Goal: Task Accomplishment & Management: Use online tool/utility

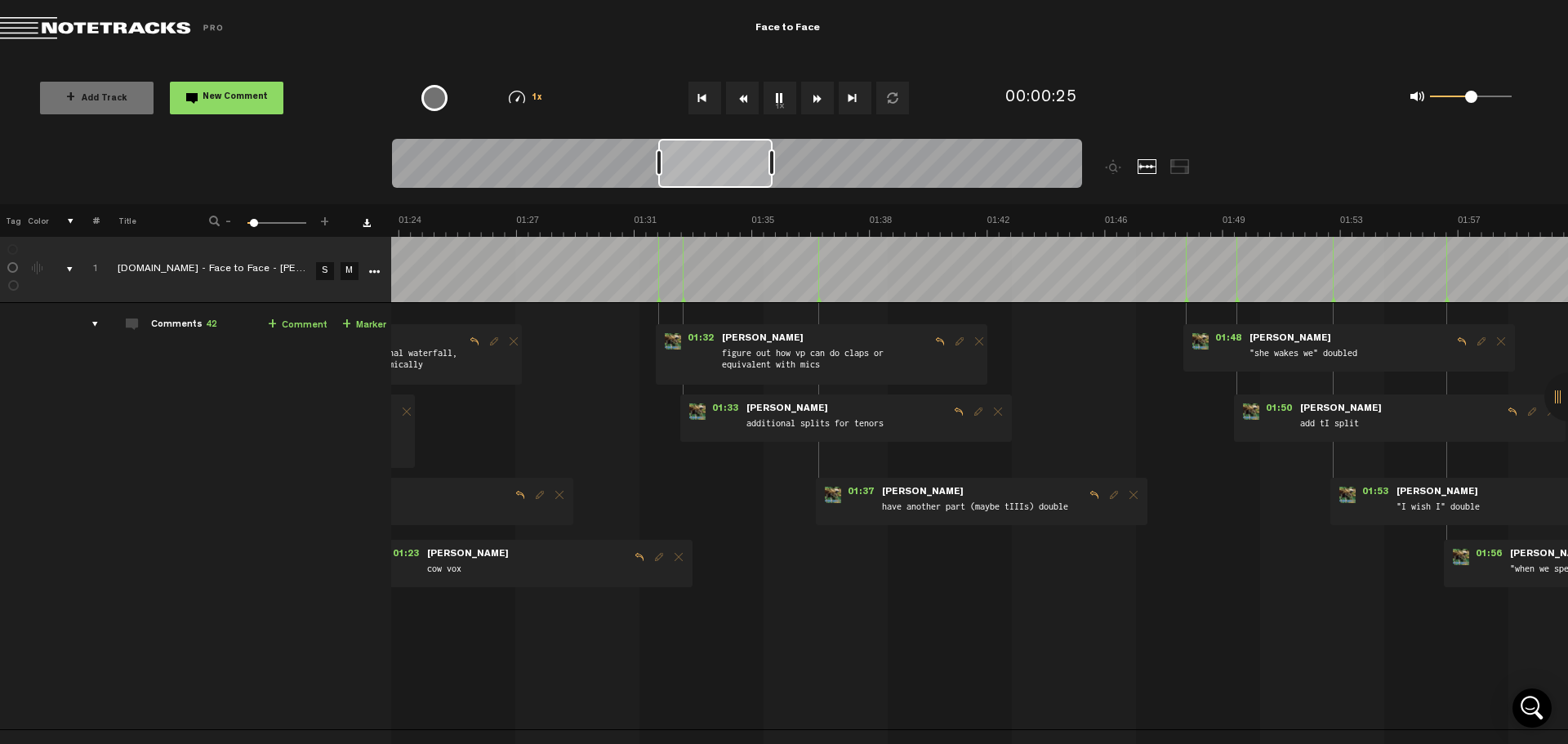
scroll to position [0, 705]
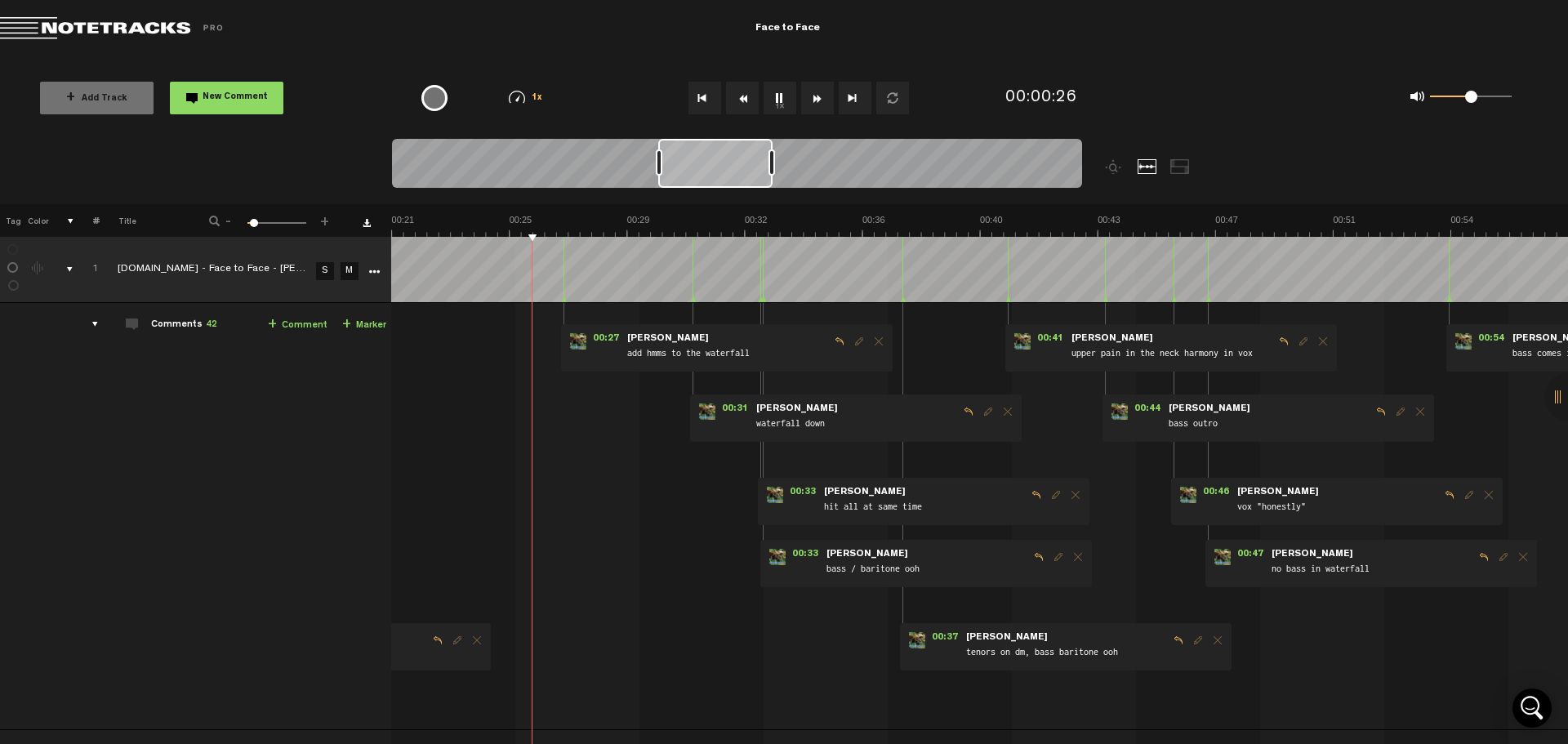
drag, startPoint x: 581, startPoint y: 165, endPoint x: 749, endPoint y: 172, distance: 168.1
click at [749, 172] on div at bounding box center [715, 163] width 114 height 49
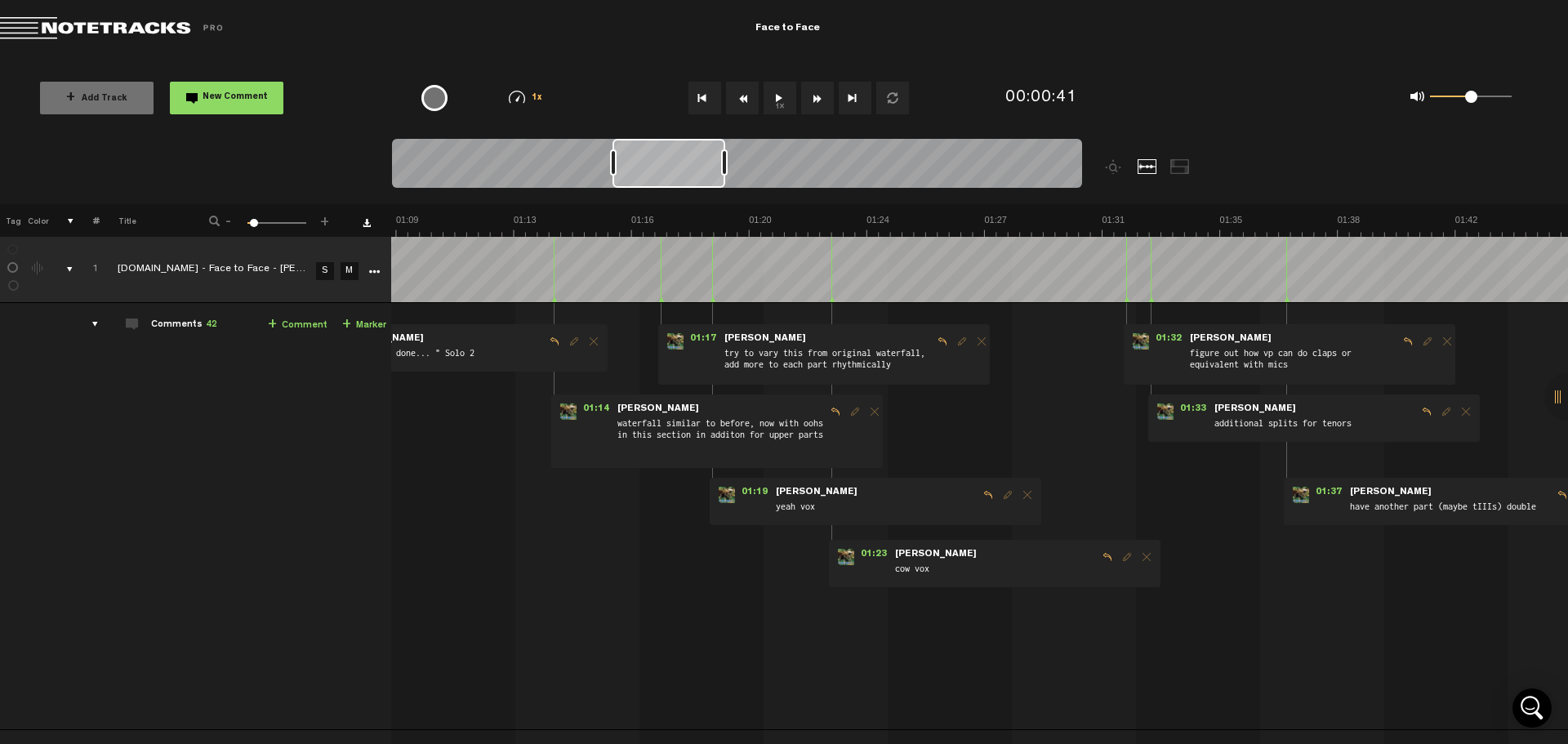
scroll to position [0, 2181]
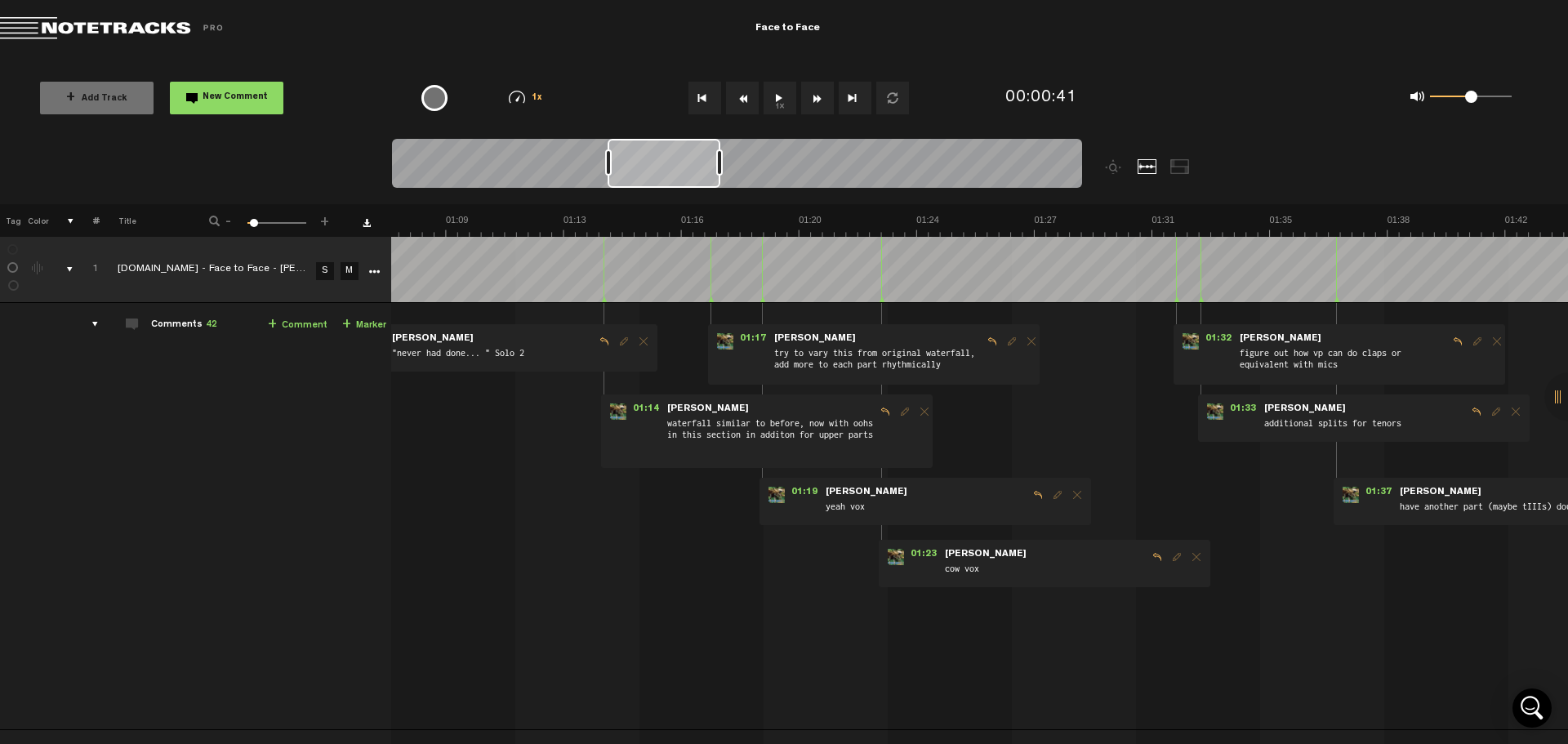
drag, startPoint x: 695, startPoint y: 152, endPoint x: 644, endPoint y: 158, distance: 51.4
click at [644, 158] on div at bounding box center [664, 163] width 112 height 49
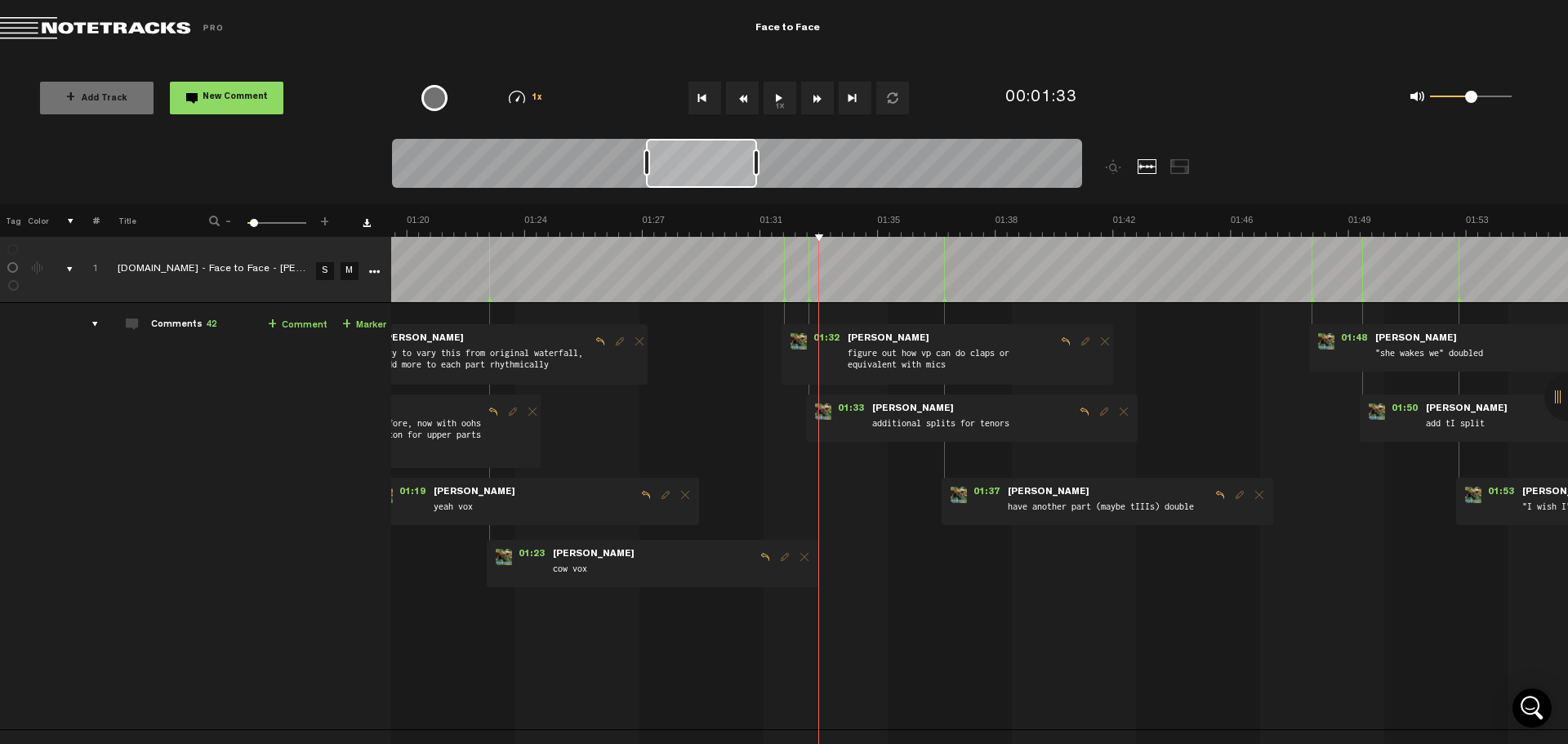
scroll to position [0, 2590]
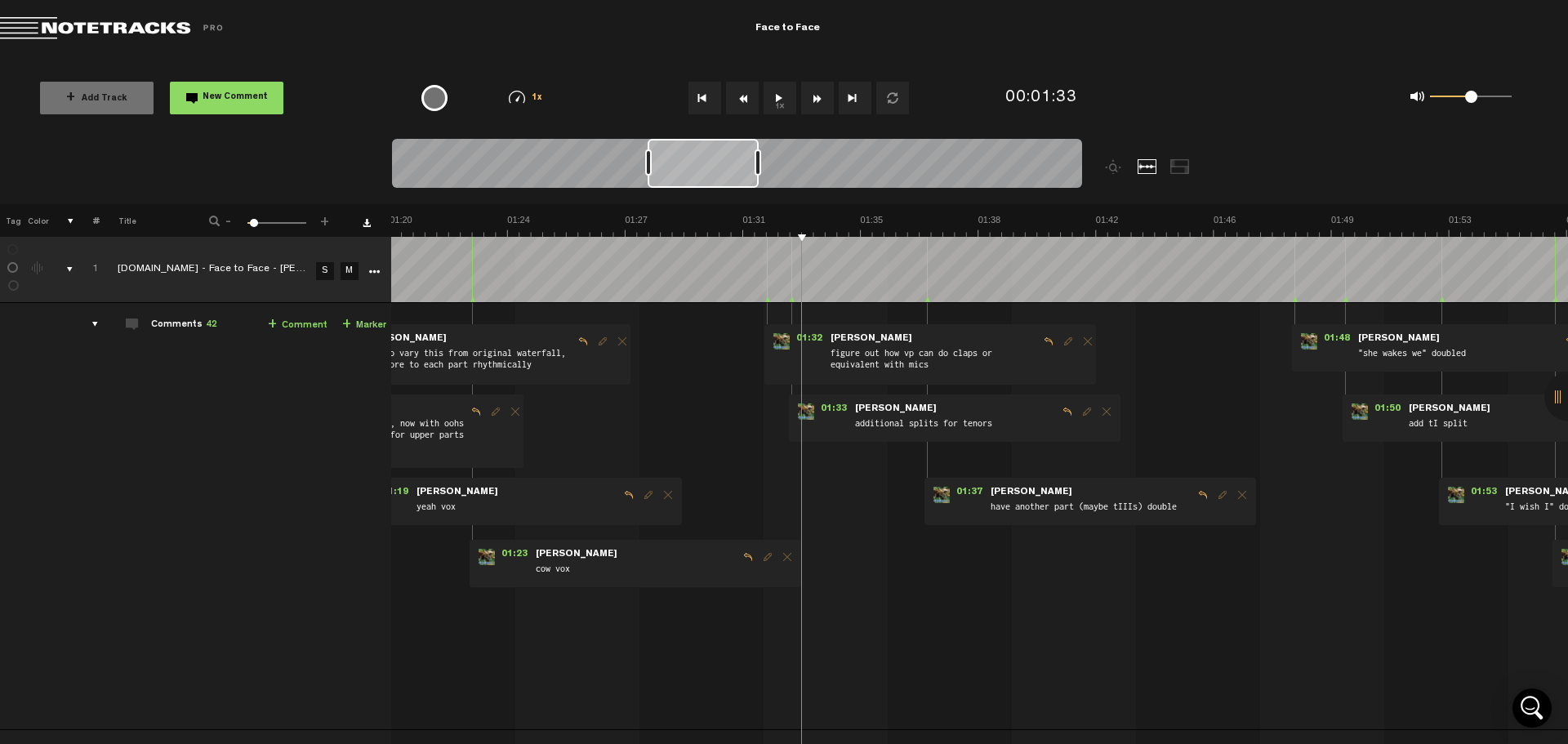
drag, startPoint x: 670, startPoint y: 167, endPoint x: 710, endPoint y: 165, distance: 40.0
click at [710, 165] on div at bounding box center [703, 163] width 111 height 49
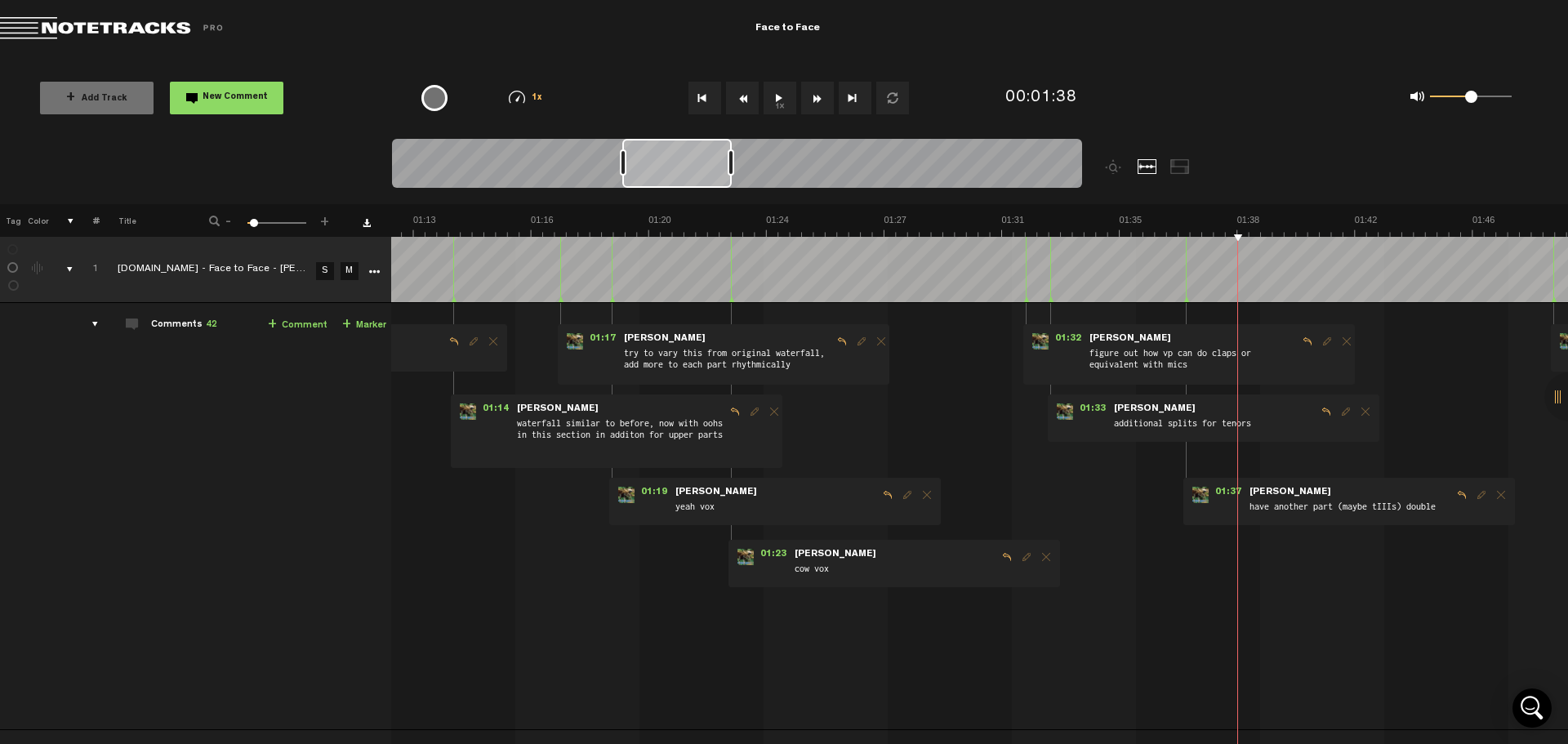
scroll to position [0, 2331]
click at [691, 155] on div at bounding box center [678, 163] width 110 height 49
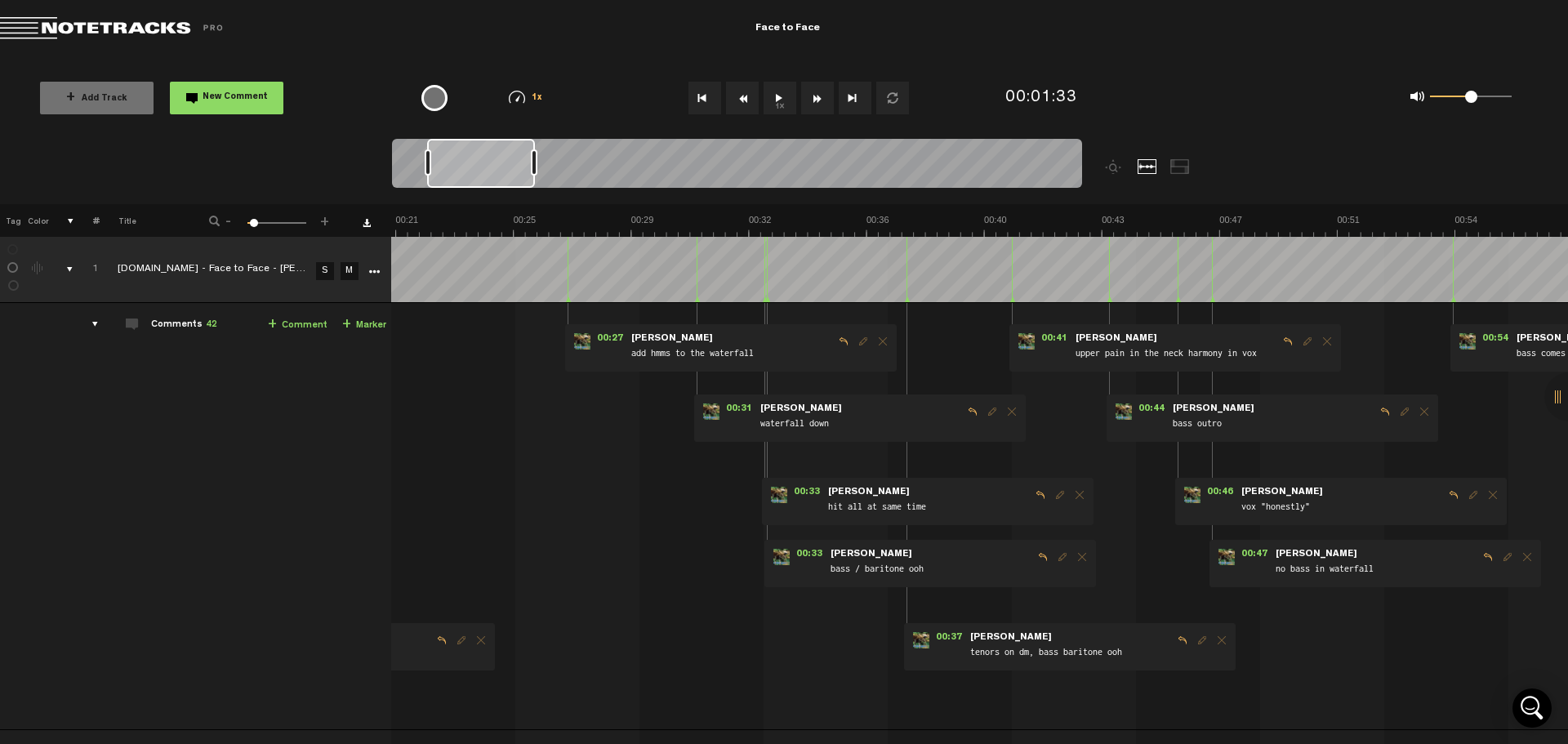
scroll to position [0, 0]
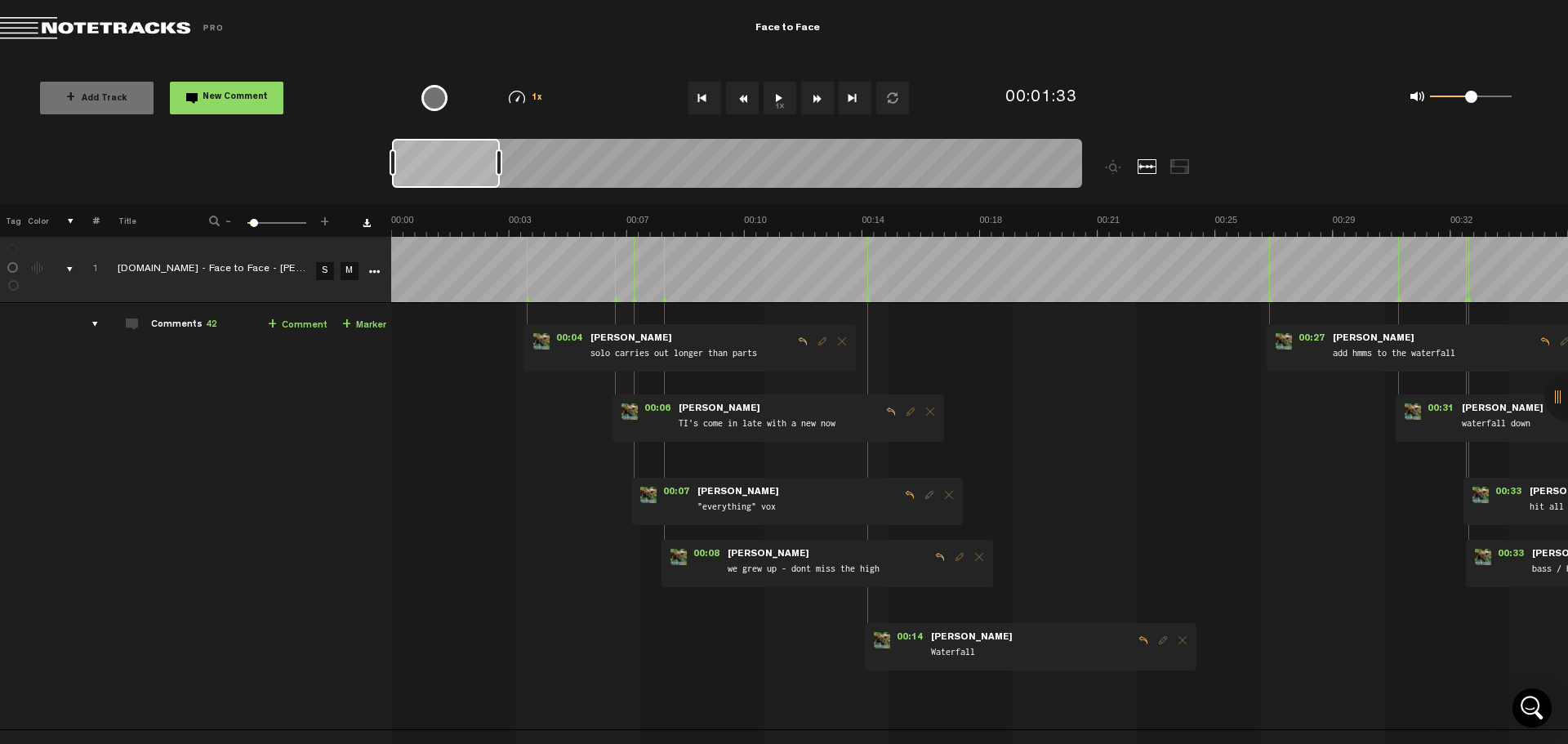
drag, startPoint x: 644, startPoint y: 157, endPoint x: 399, endPoint y: 166, distance: 245.2
click at [399, 166] on div at bounding box center [446, 163] width 108 height 49
drag, startPoint x: 437, startPoint y: 155, endPoint x: 394, endPoint y: 153, distance: 43.0
click at [394, 153] on div at bounding box center [737, 166] width 690 height 55
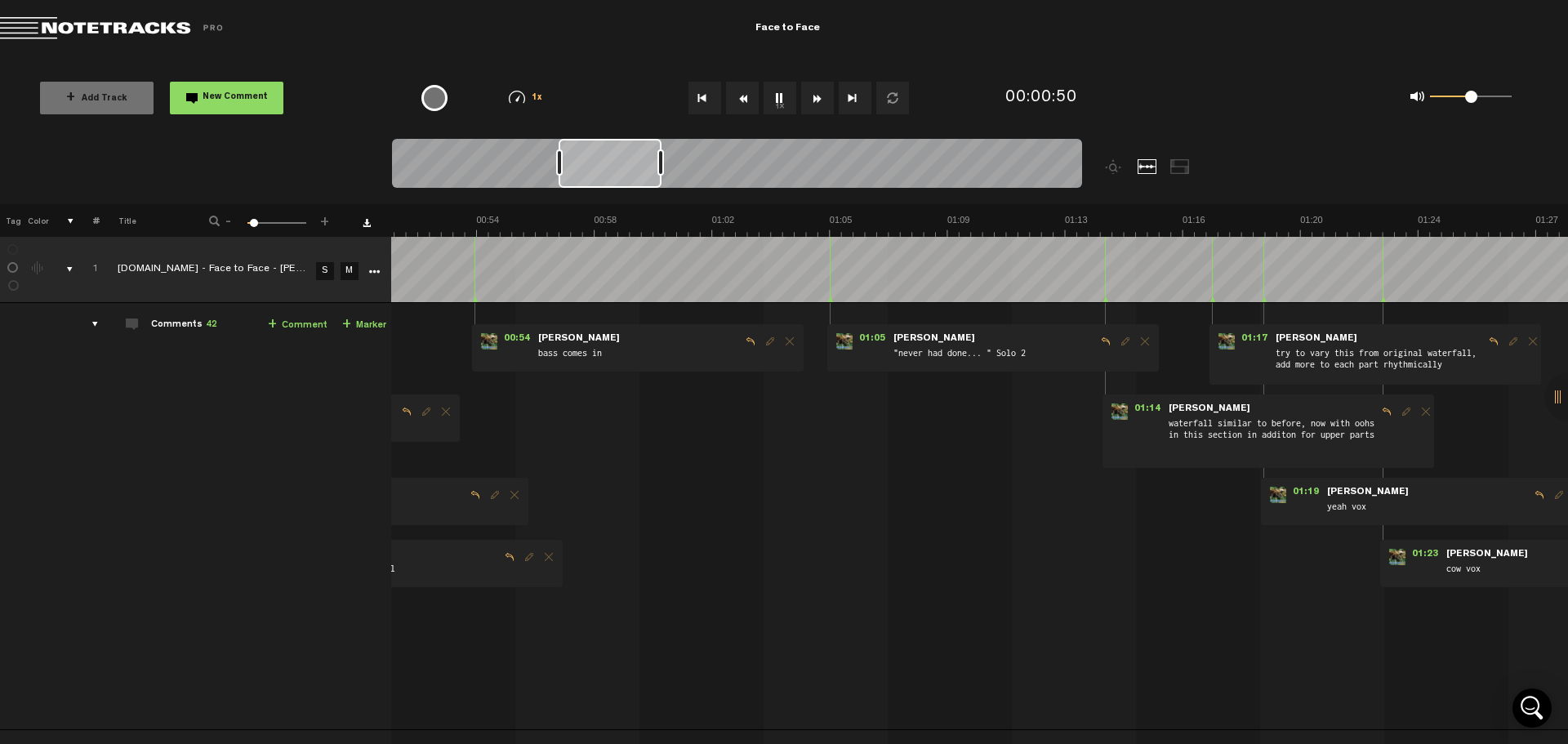
scroll to position [0, 1510]
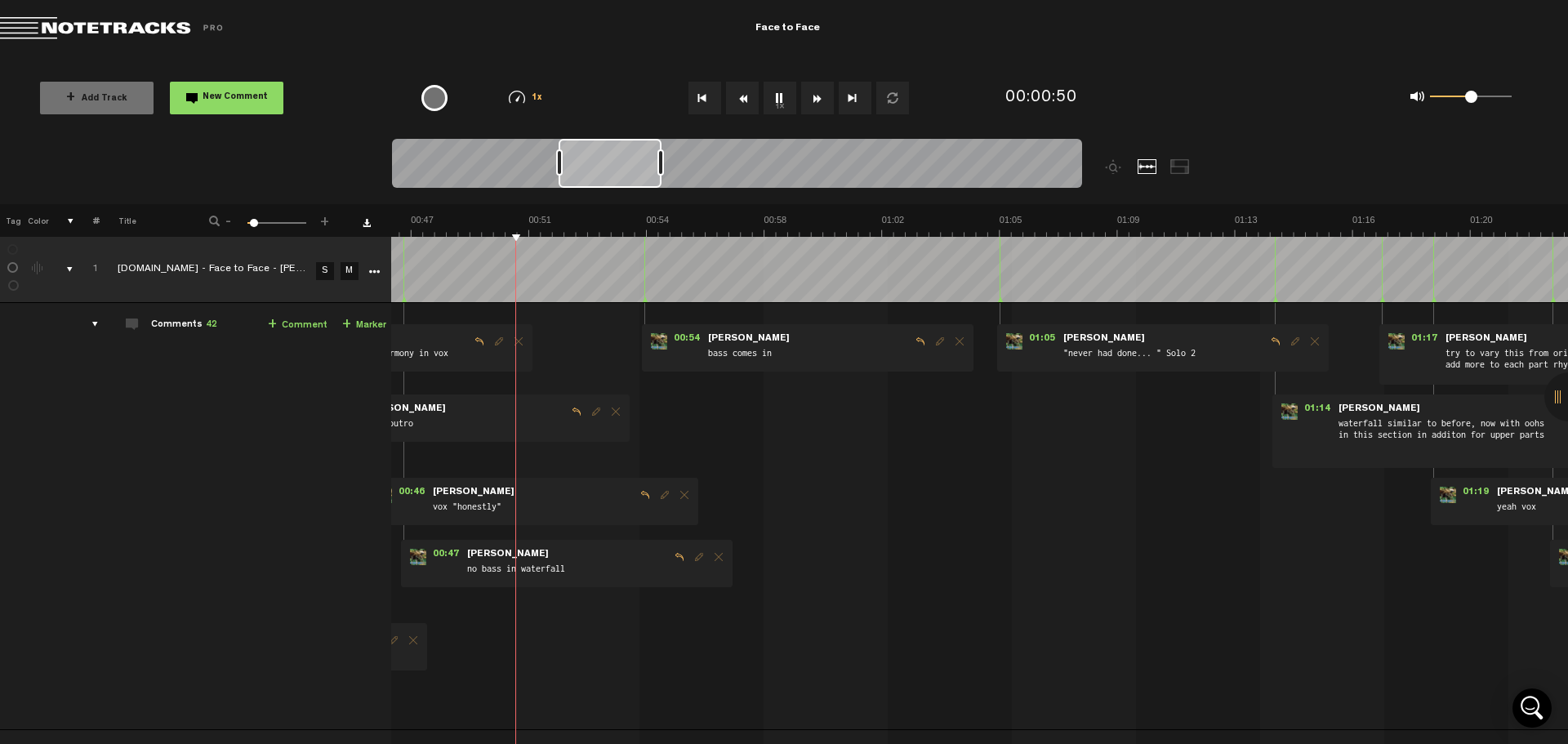
drag, startPoint x: 569, startPoint y: 162, endPoint x: 642, endPoint y: 166, distance: 73.1
click at [642, 166] on div at bounding box center [610, 163] width 103 height 49
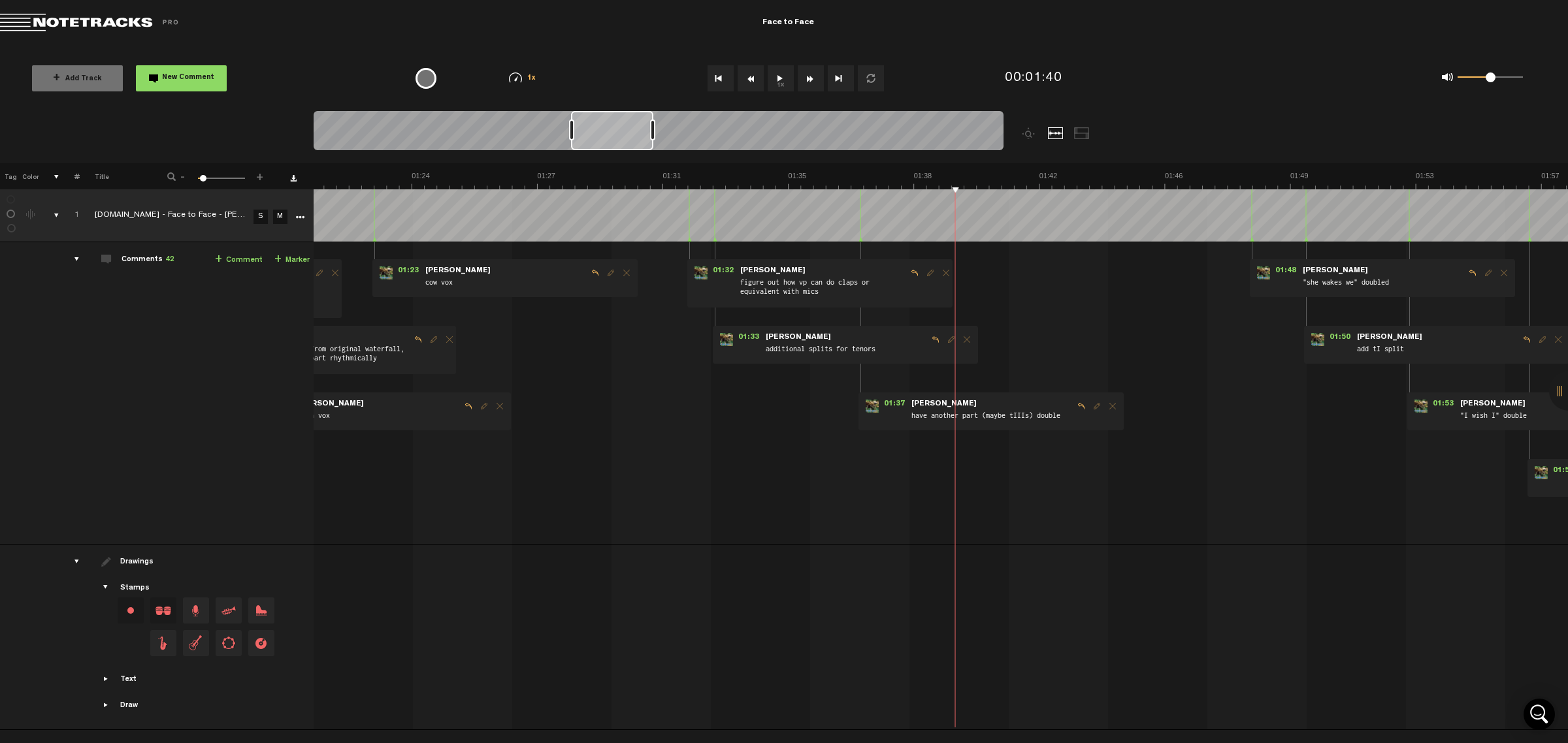
scroll to position [0, 2787]
drag, startPoint x: 589, startPoint y: 132, endPoint x: 614, endPoint y: 138, distance: 25.7
click at [614, 138] on div at bounding box center [612, 130] width 83 height 39
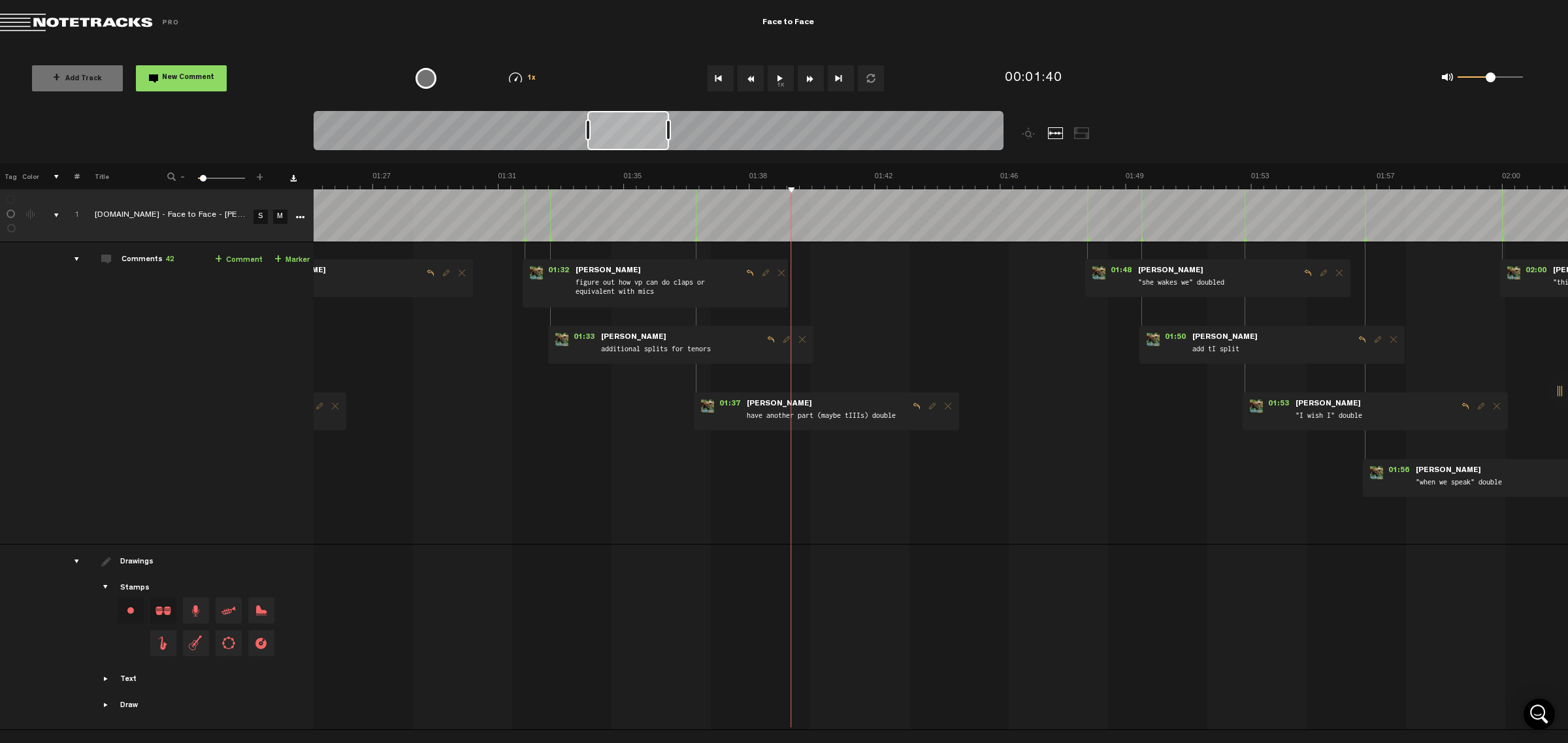
scroll to position [0, 2966]
drag, startPoint x: 614, startPoint y: 138, endPoint x: 630, endPoint y: 136, distance: 16.1
click at [630, 136] on div at bounding box center [628, 130] width 82 height 39
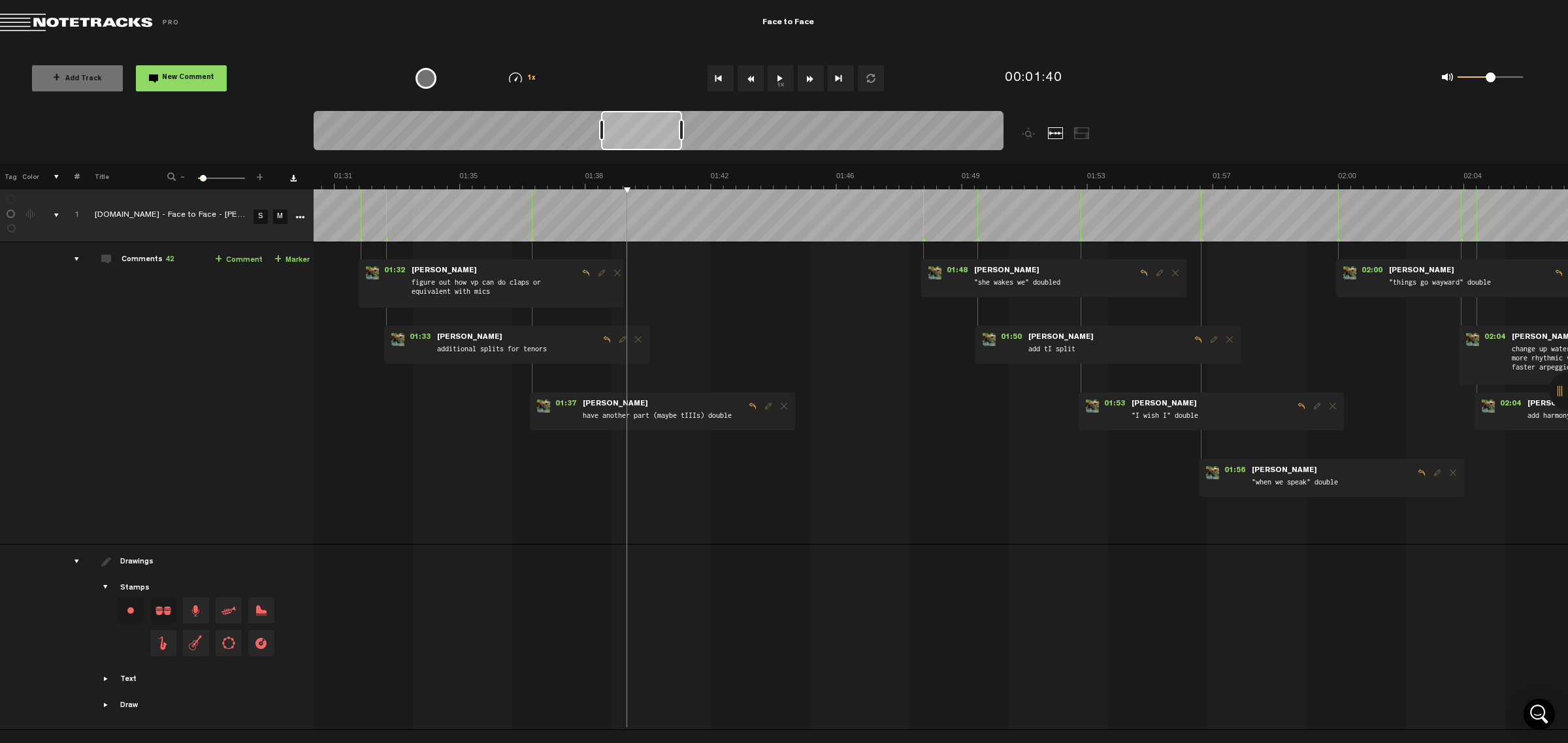
scroll to position [0, 3044]
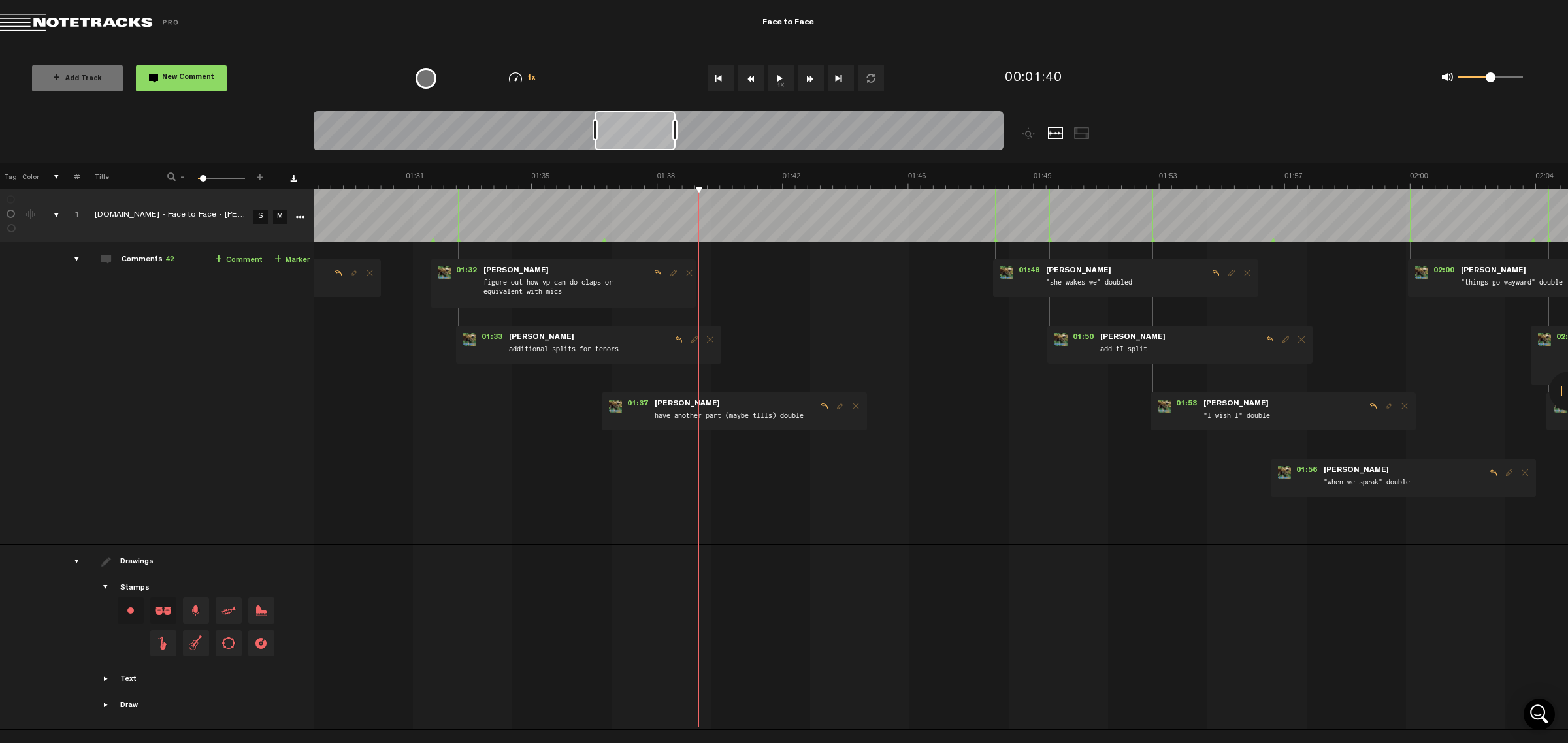
drag, startPoint x: 625, startPoint y: 129, endPoint x: 632, endPoint y: 129, distance: 7.0
click at [632, 129] on div at bounding box center [635, 130] width 81 height 39
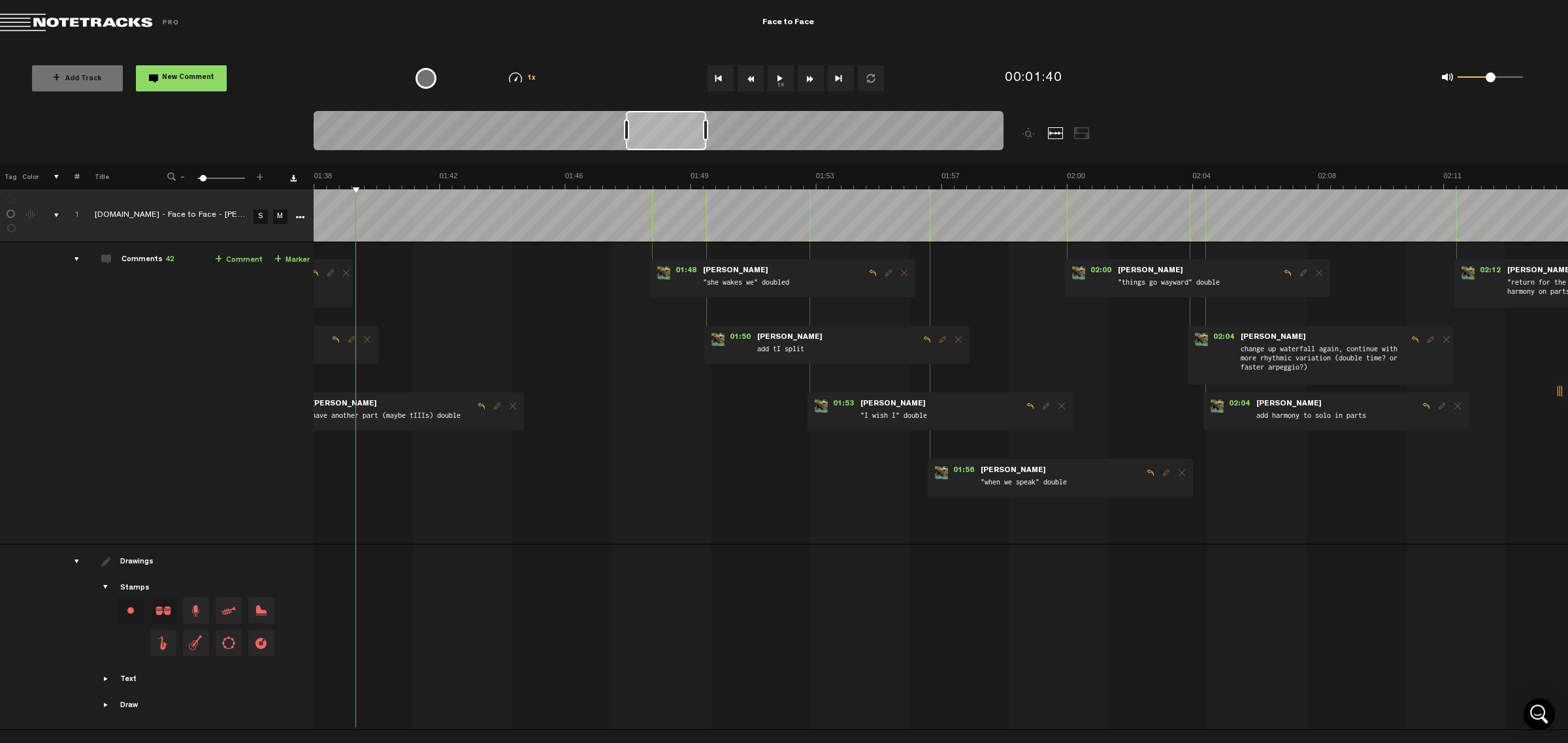
scroll to position [0, 3408]
drag, startPoint x: 622, startPoint y: 131, endPoint x: 655, endPoint y: 127, distance: 33.2
click at [655, 127] on div at bounding box center [666, 130] width 80 height 39
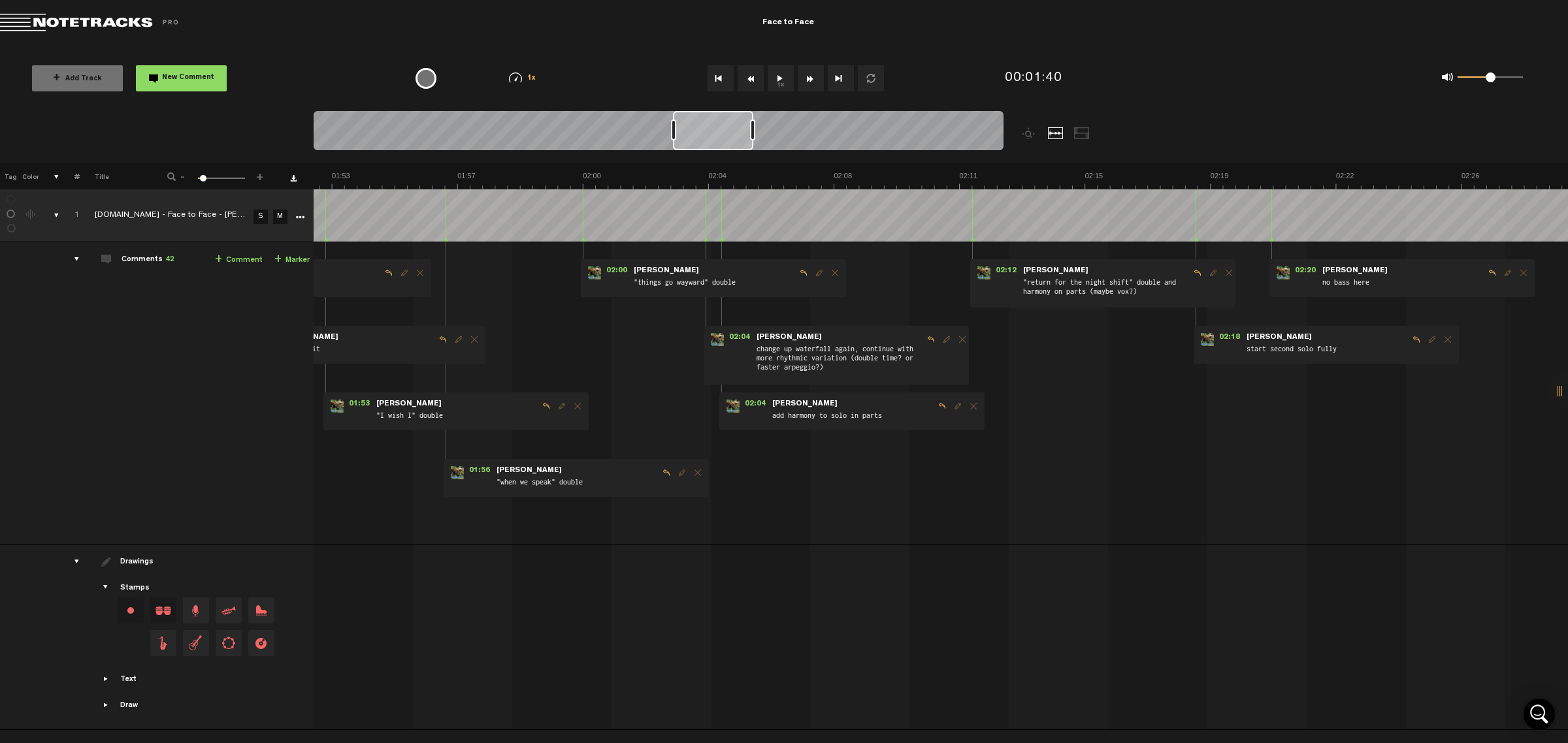
scroll to position [0, 3900]
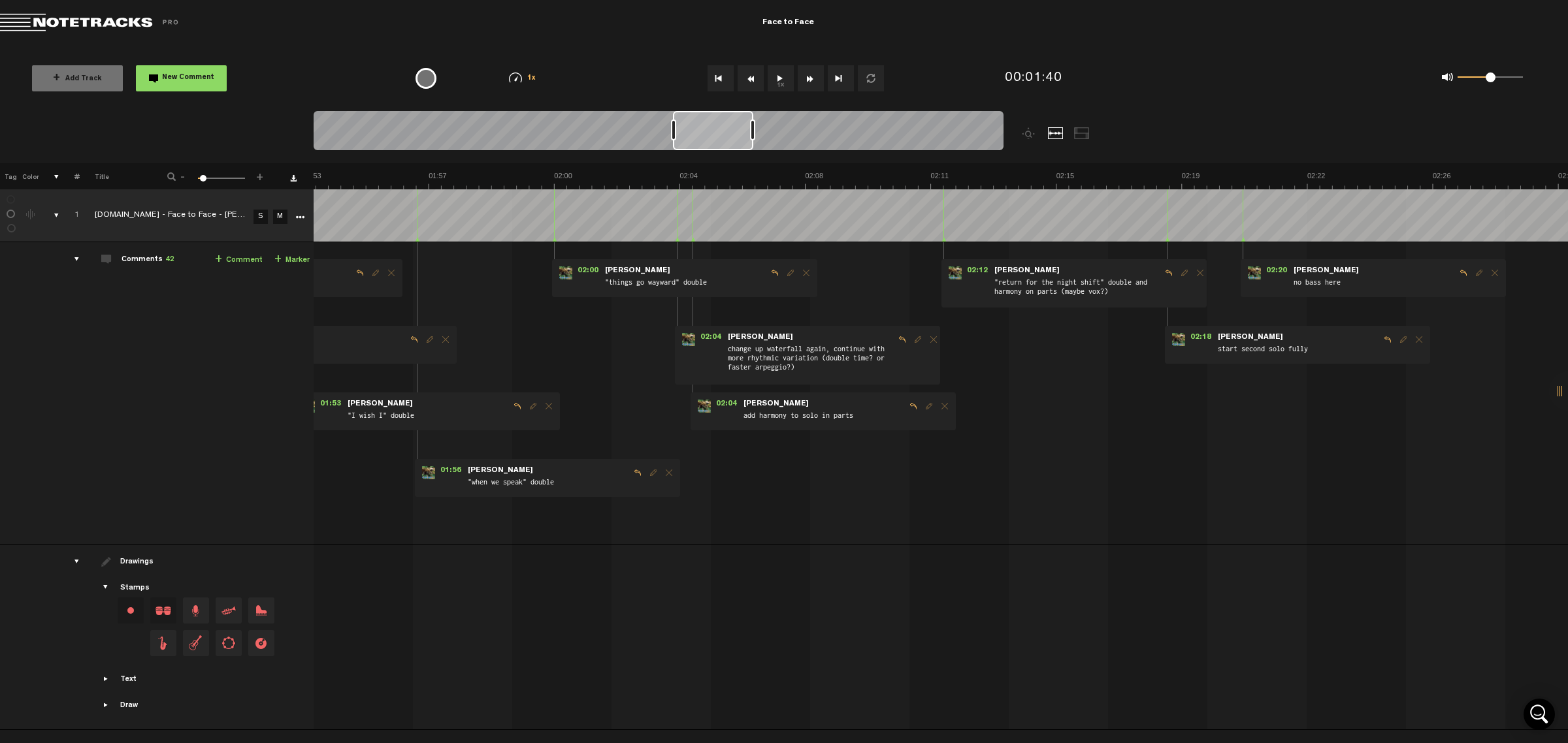
drag, startPoint x: 678, startPoint y: 140, endPoint x: 723, endPoint y: 139, distance: 45.0
click at [723, 139] on div at bounding box center [713, 130] width 80 height 39
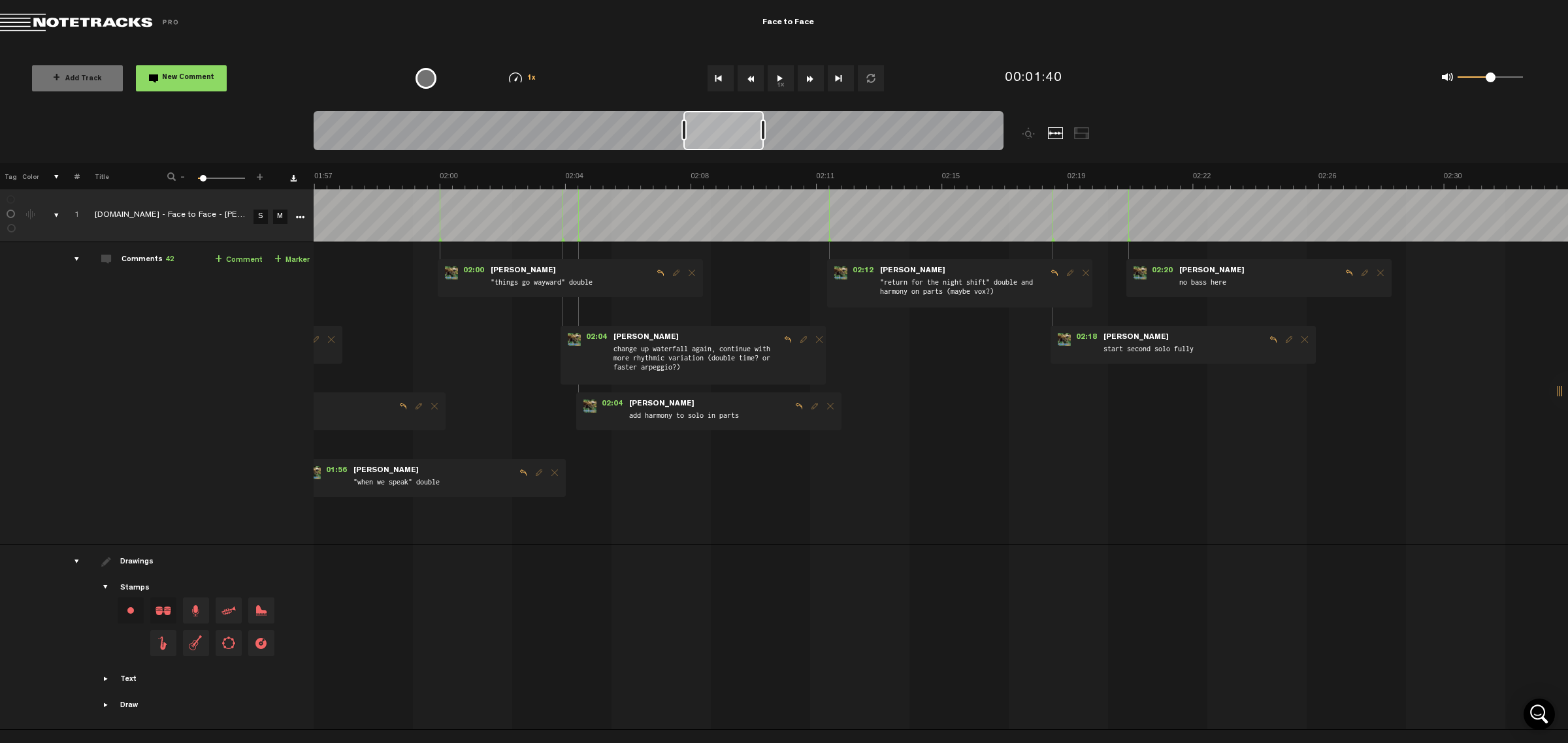
scroll to position [0, 4021]
drag, startPoint x: 709, startPoint y: 128, endPoint x: 720, endPoint y: 128, distance: 11.0
click at [720, 128] on div at bounding box center [724, 130] width 80 height 39
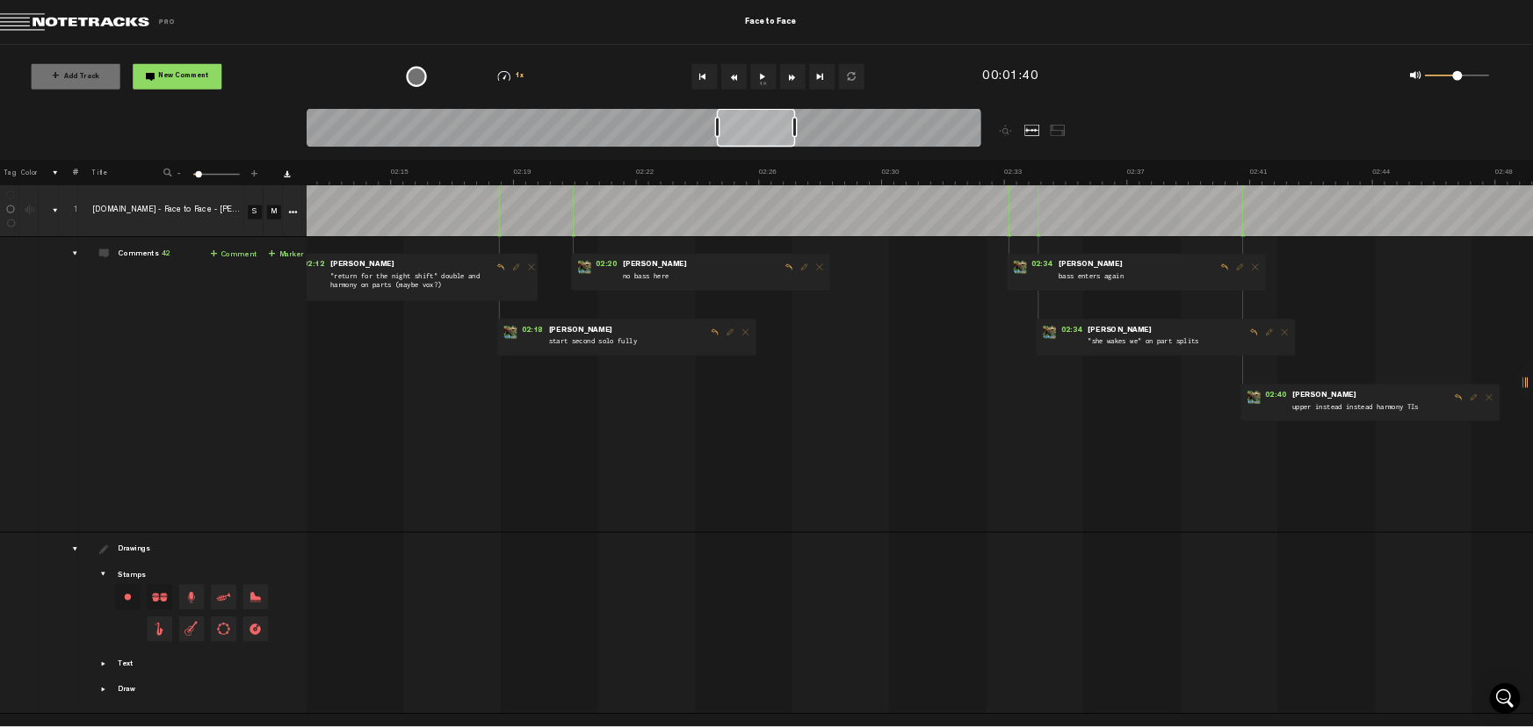
scroll to position [0, 6128]
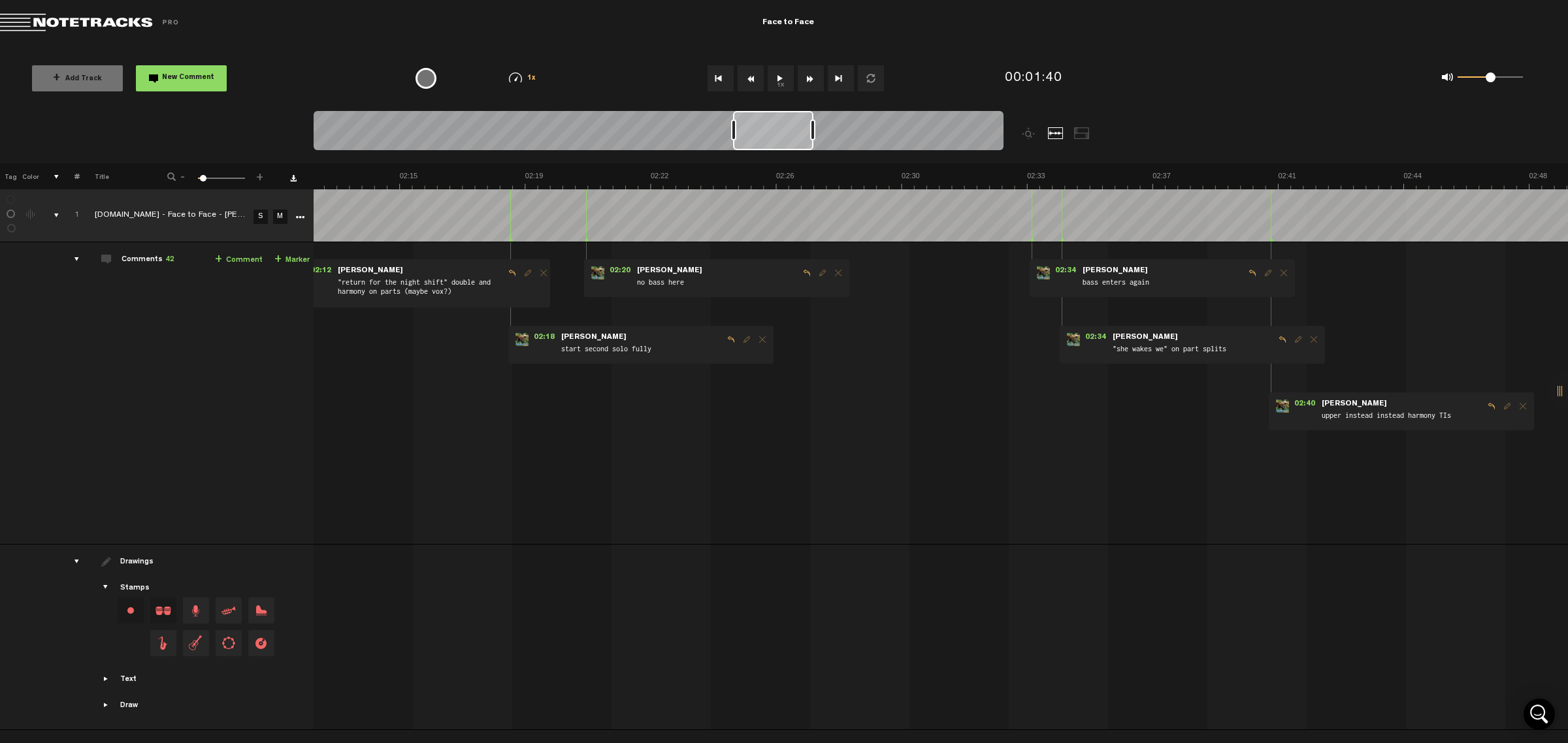
drag, startPoint x: 722, startPoint y: 132, endPoint x: 771, endPoint y: 132, distance: 49.0
click at [771, 132] on div at bounding box center [773, 130] width 80 height 39
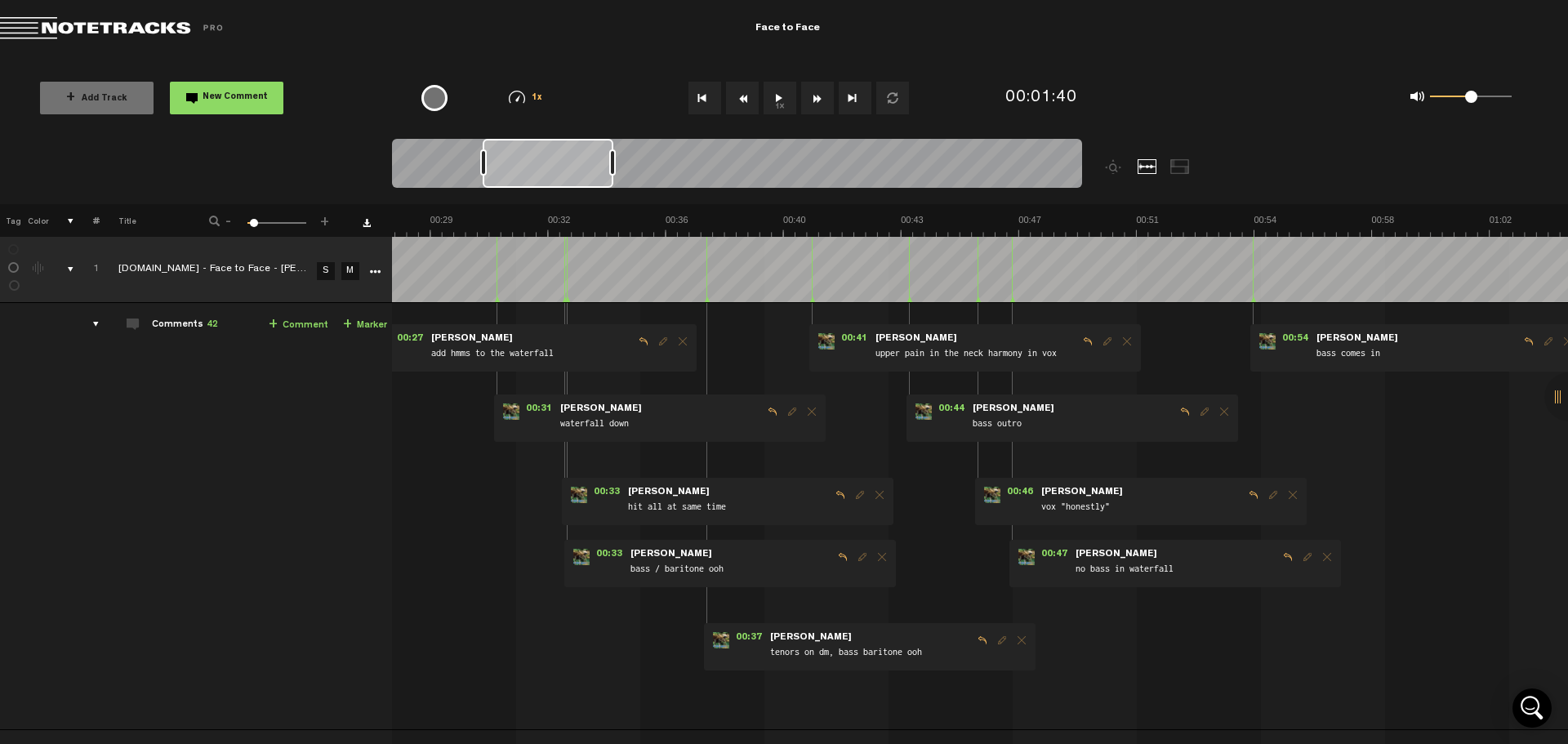
scroll to position [0, 819]
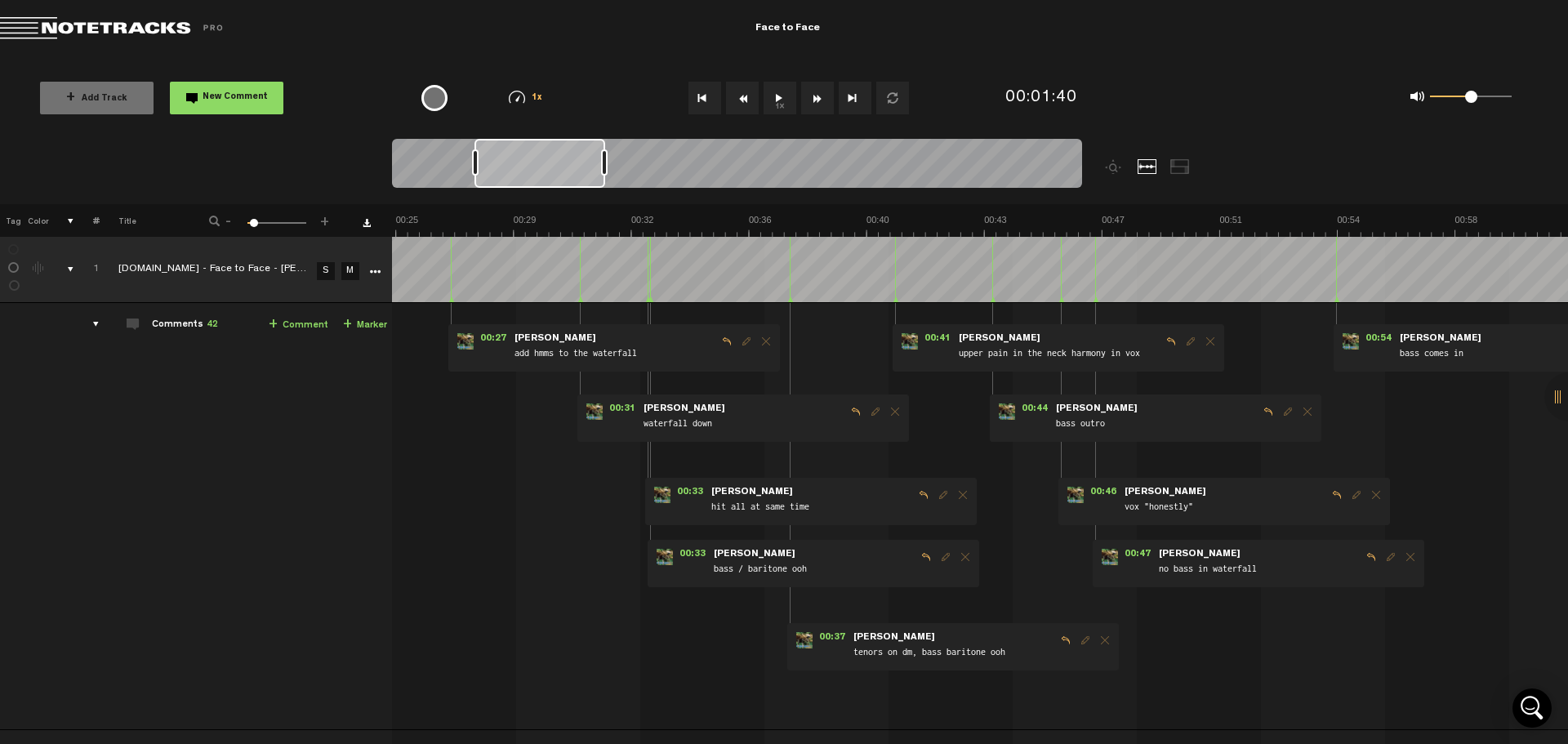
drag, startPoint x: 468, startPoint y: 161, endPoint x: 548, endPoint y: 196, distance: 87.3
click at [548, 196] on div at bounding box center [824, 171] width 863 height 65
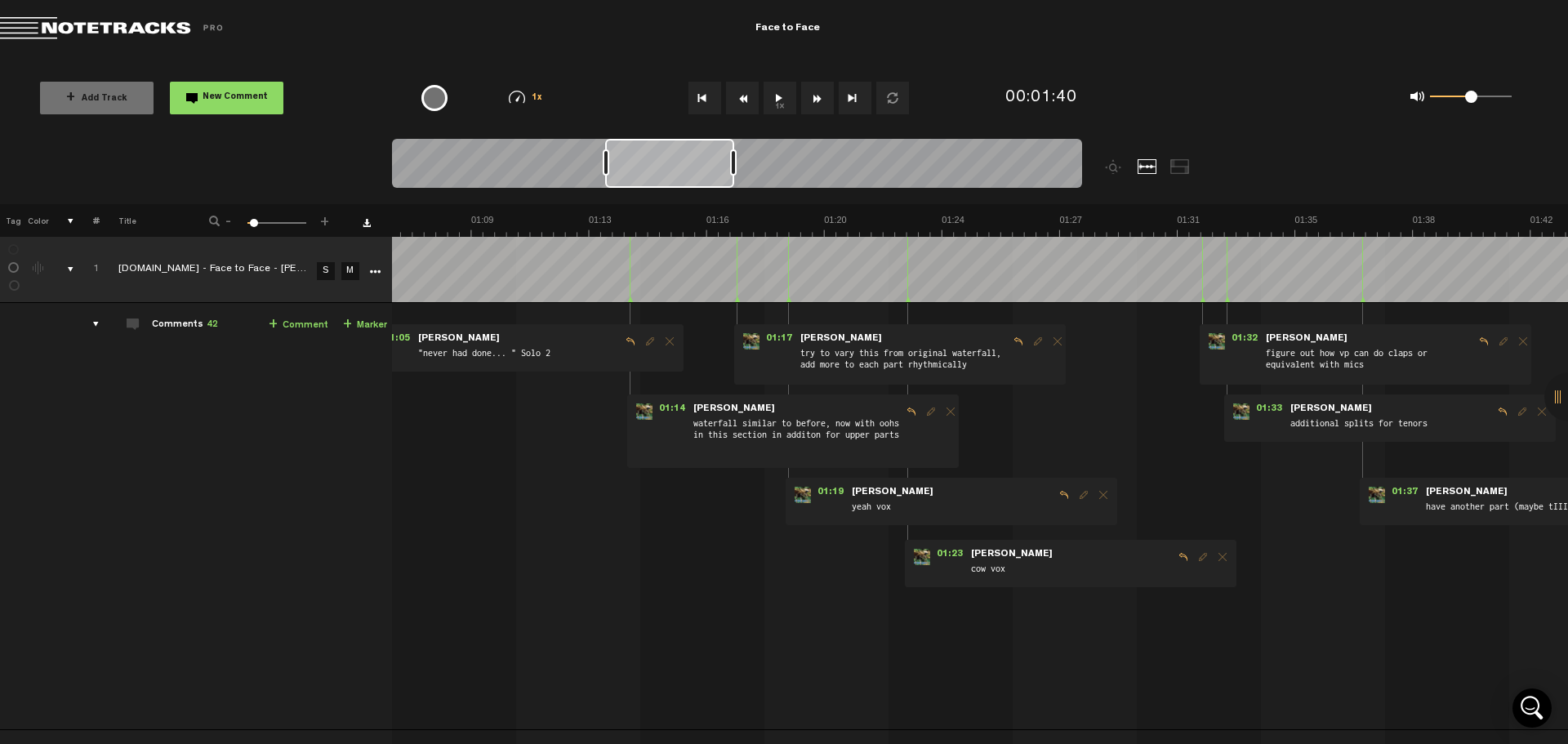
scroll to position [0, 2156]
drag, startPoint x: 534, startPoint y: 175, endPoint x: 674, endPoint y: 164, distance: 140.4
click at [674, 164] on div at bounding box center [669, 163] width 129 height 49
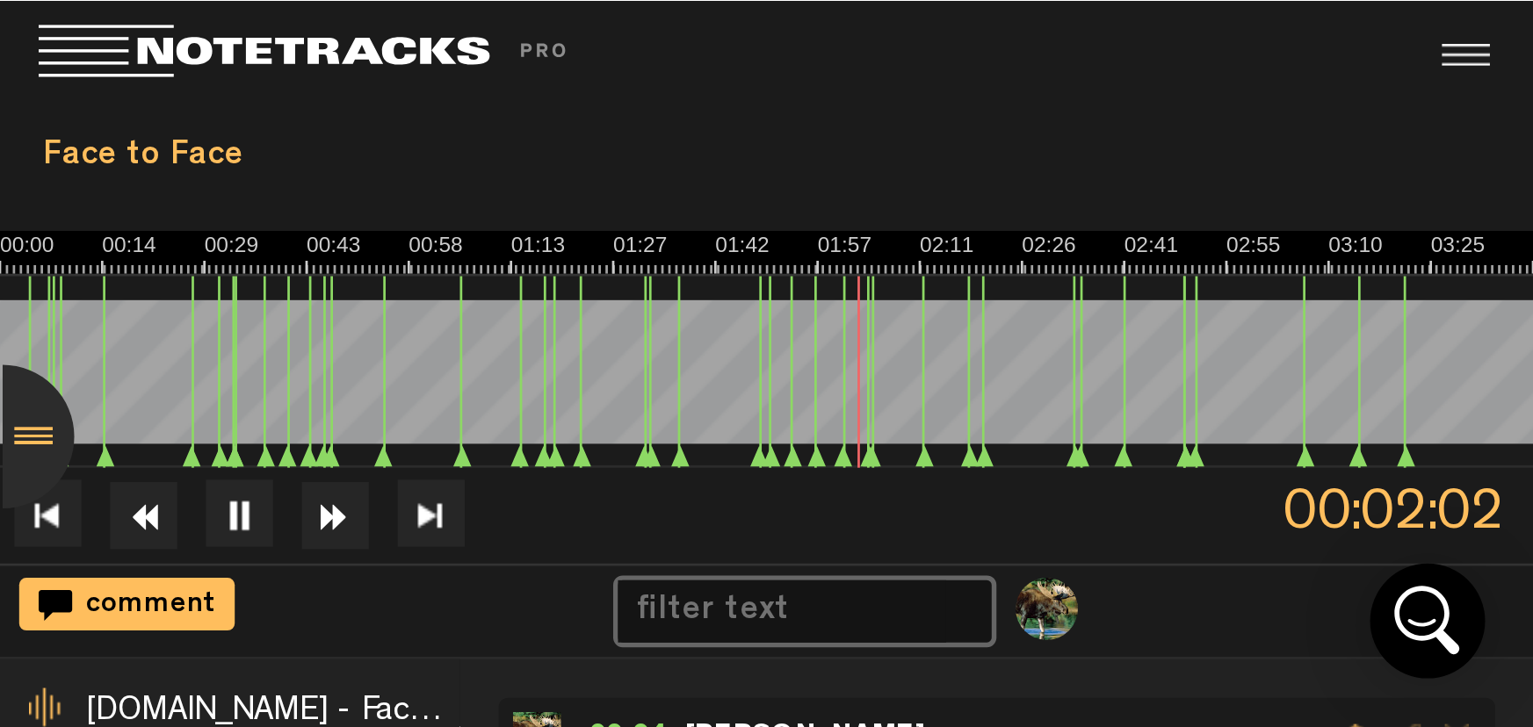
scroll to position [0, 2081]
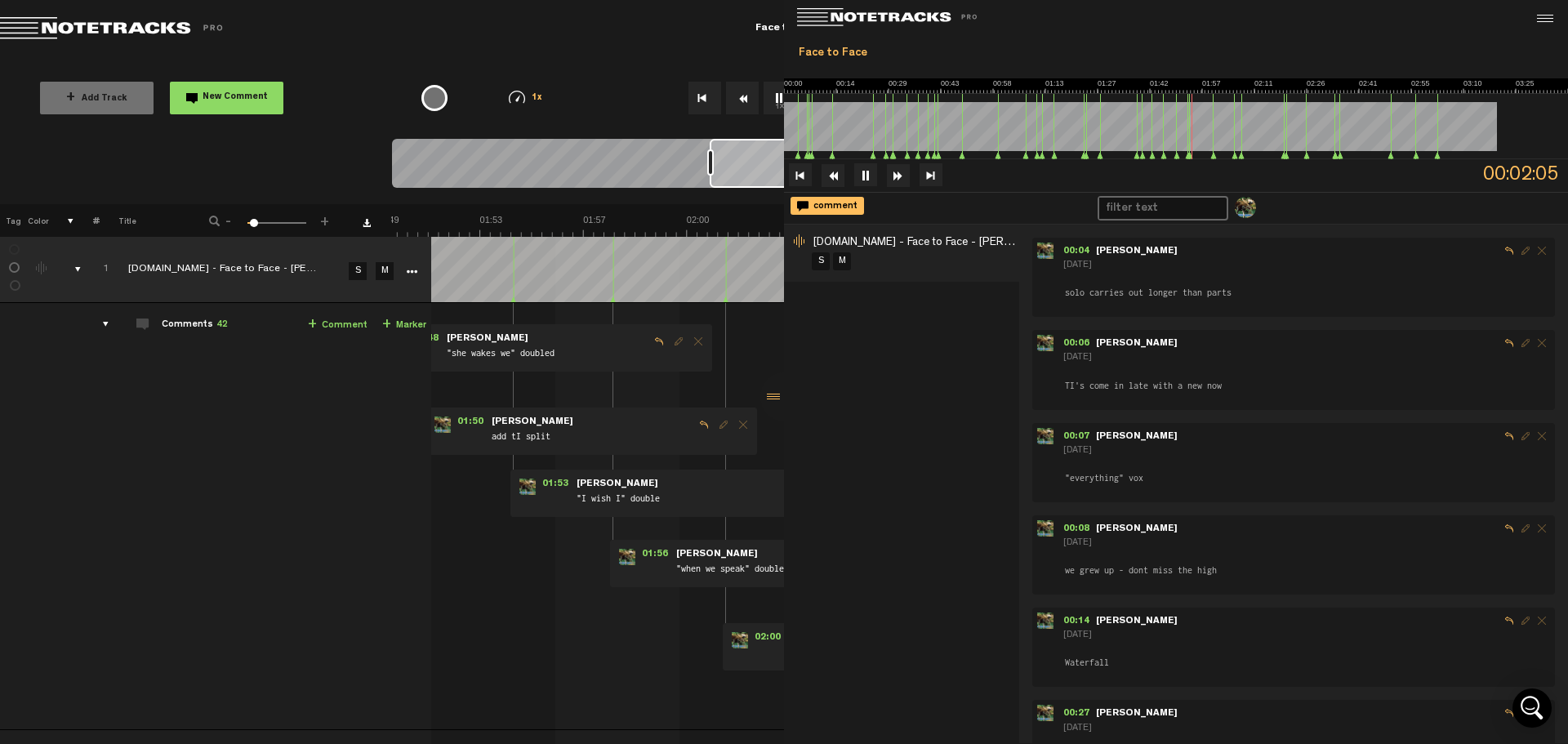
scroll to position [0, 3570]
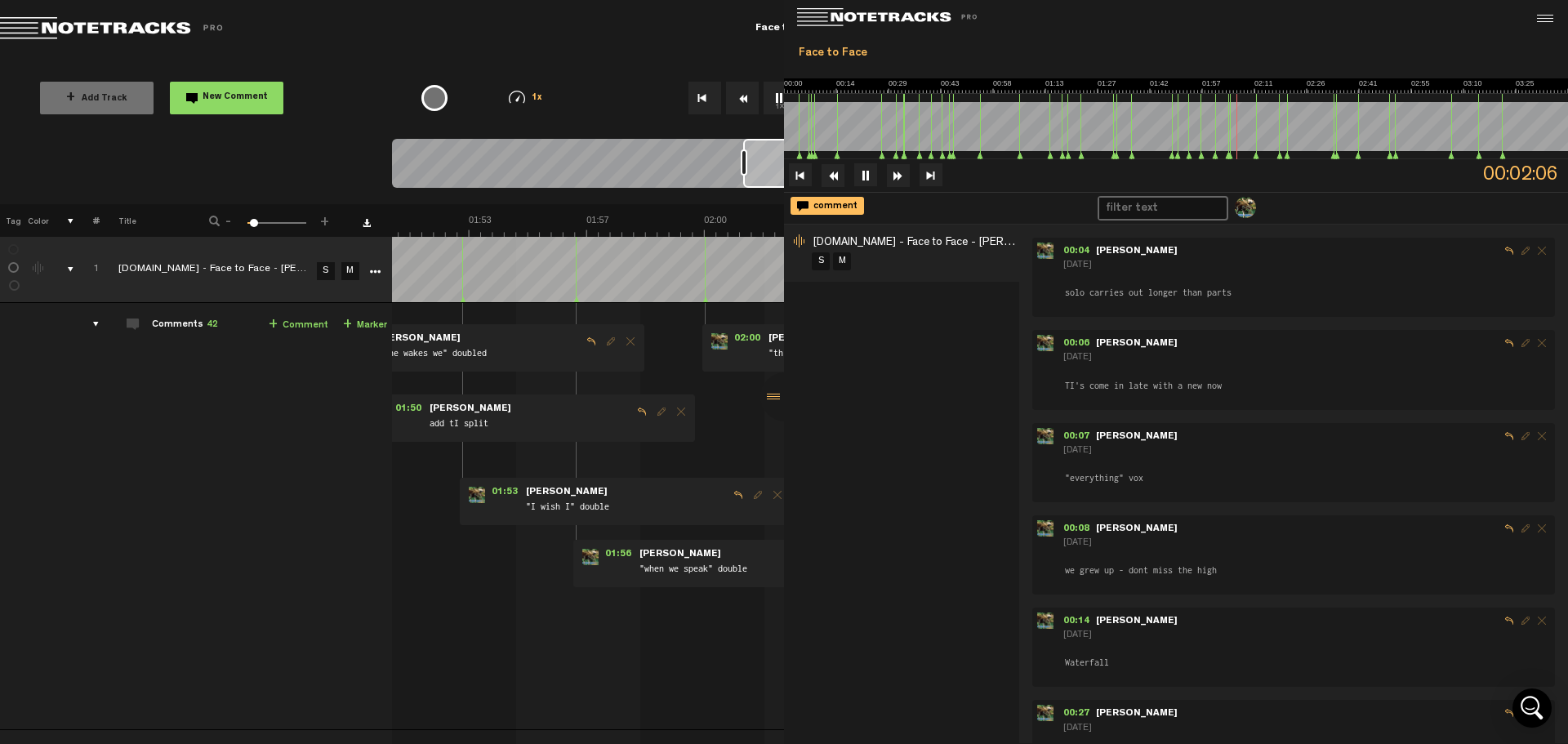
click at [663, 50] on md-toolbar "Exit Project Face to Face" at bounding box center [784, 29] width 1568 height 58
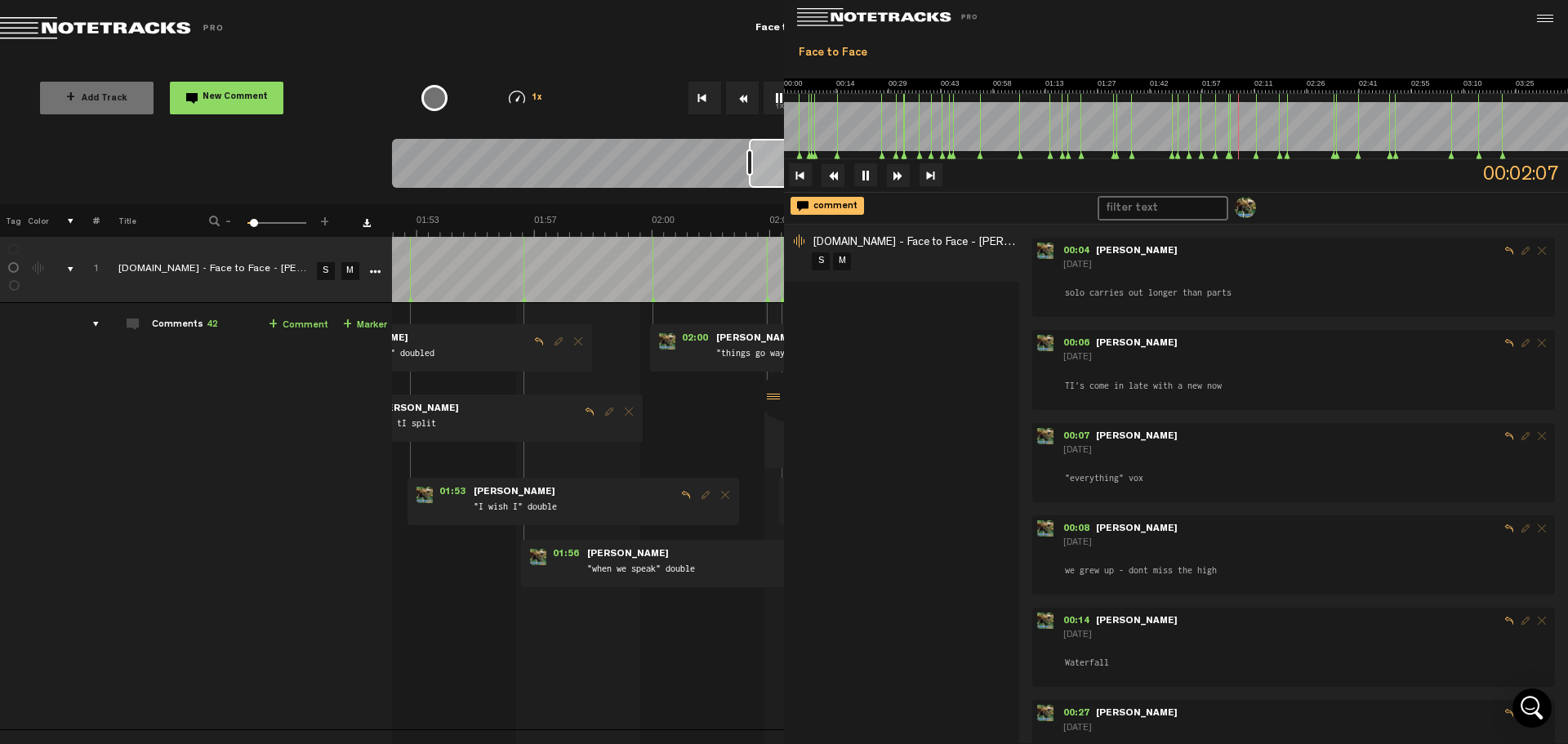
scroll to position [0, 3623]
click at [286, 391] on td "Comments 42 + Comment + Marker" at bounding box center [245, 517] width 293 height 428
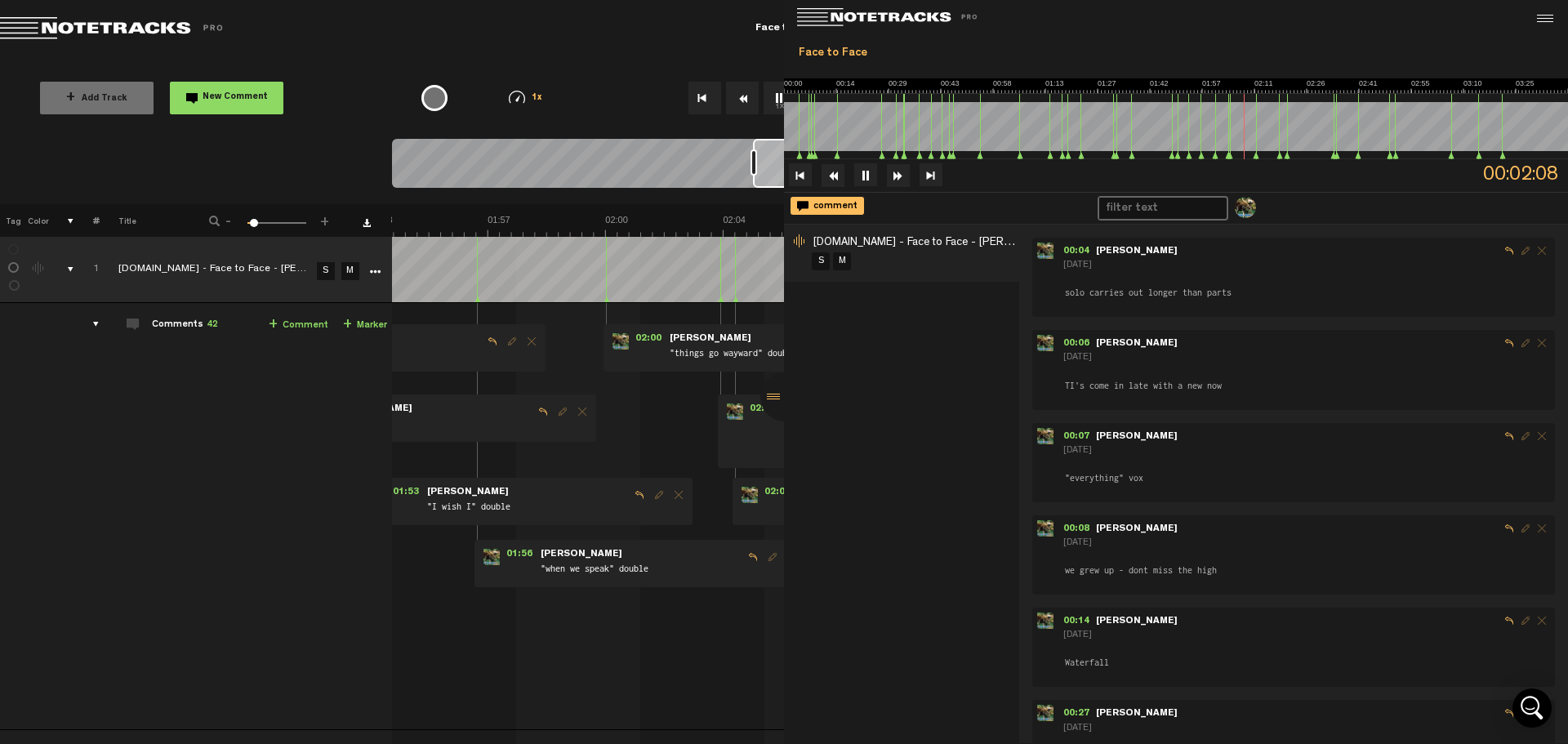
scroll to position [0, 3670]
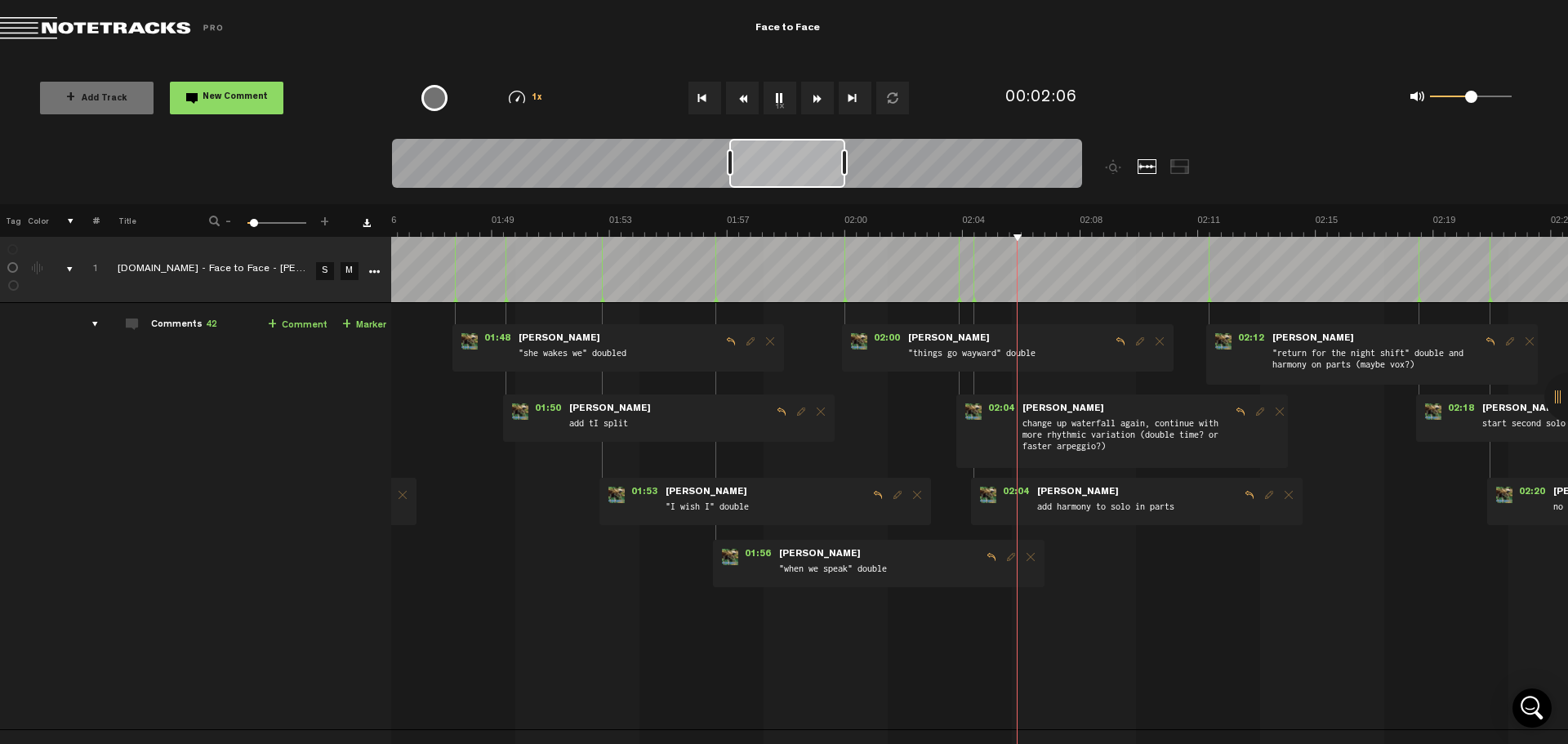
scroll to position [0, 13]
